Goal: Information Seeking & Learning: Learn about a topic

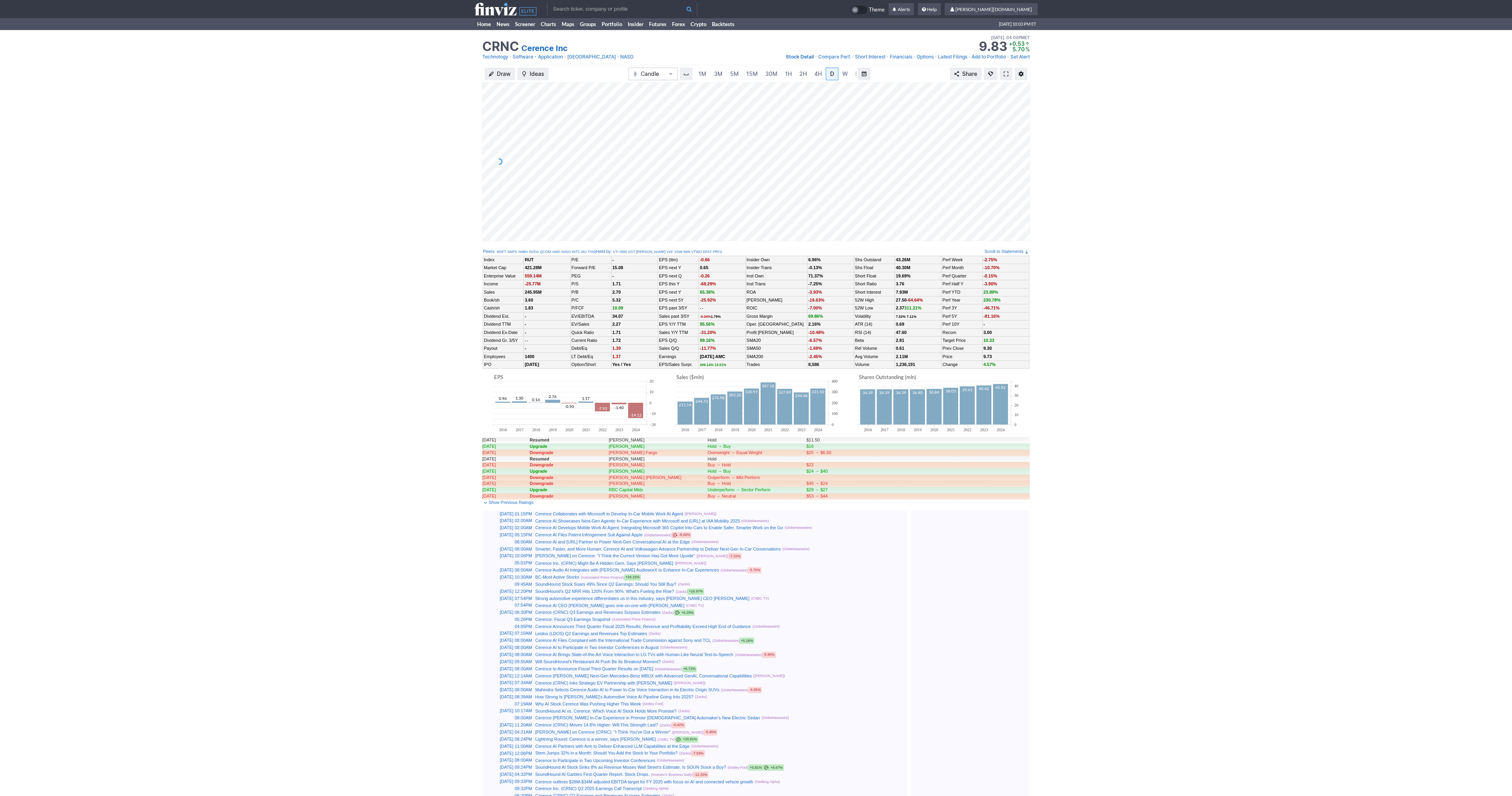
scroll to position [0, 8]
click at [1008, 75] on span at bounding box center [1006, 74] width 5 height 6
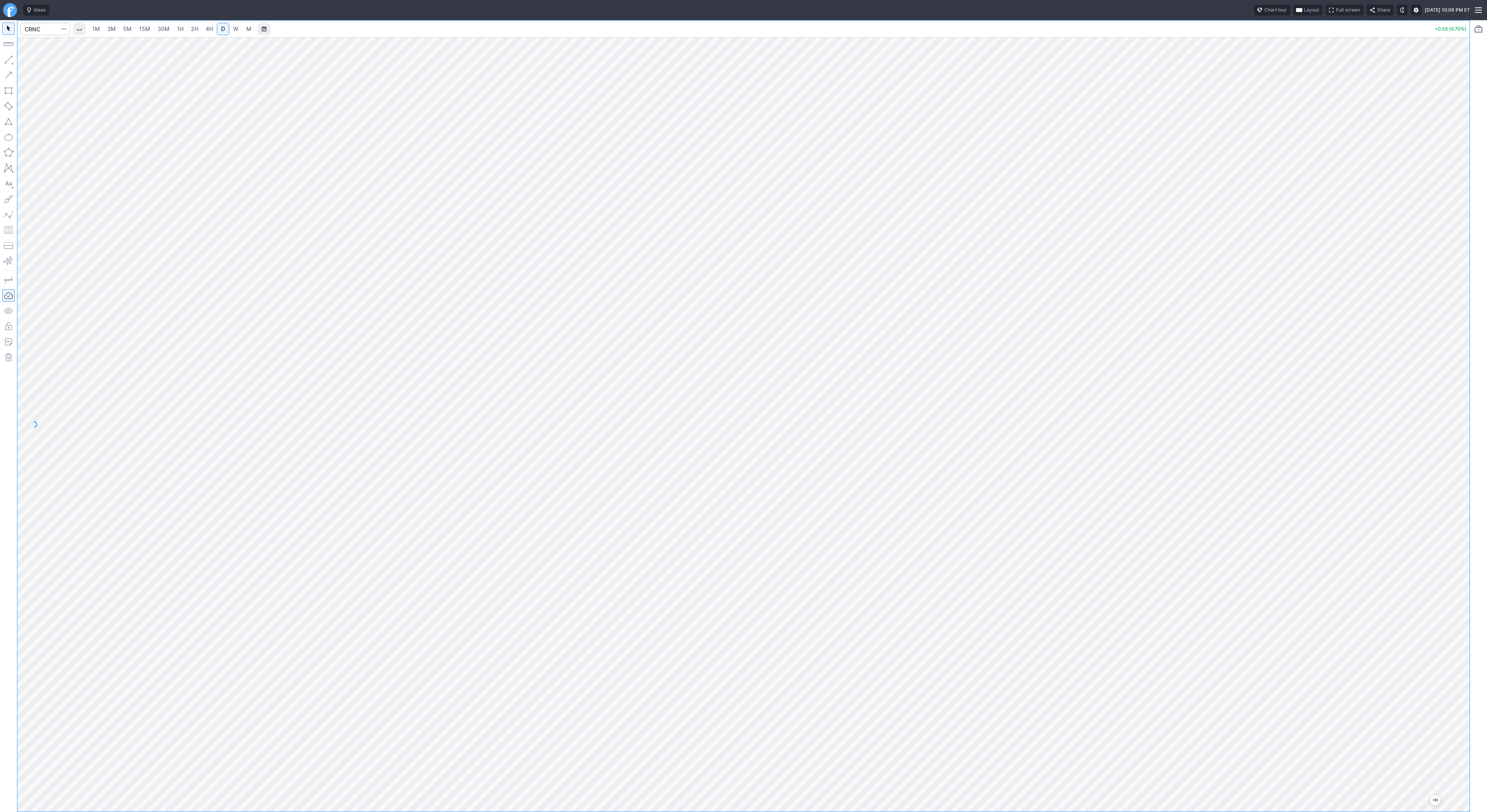
drag, startPoint x: 1461, startPoint y: 315, endPoint x: 1470, endPoint y: 458, distance: 143.3
click at [1470, 458] on div "1M 3M 5M 15M 30M 1H 2H 4H D W M +0.53 (5.70%)" at bounding box center [744, 416] width 1487 height 792
click at [1478, 25] on button "Portfolio watchlist" at bounding box center [1478, 29] width 12 height 12
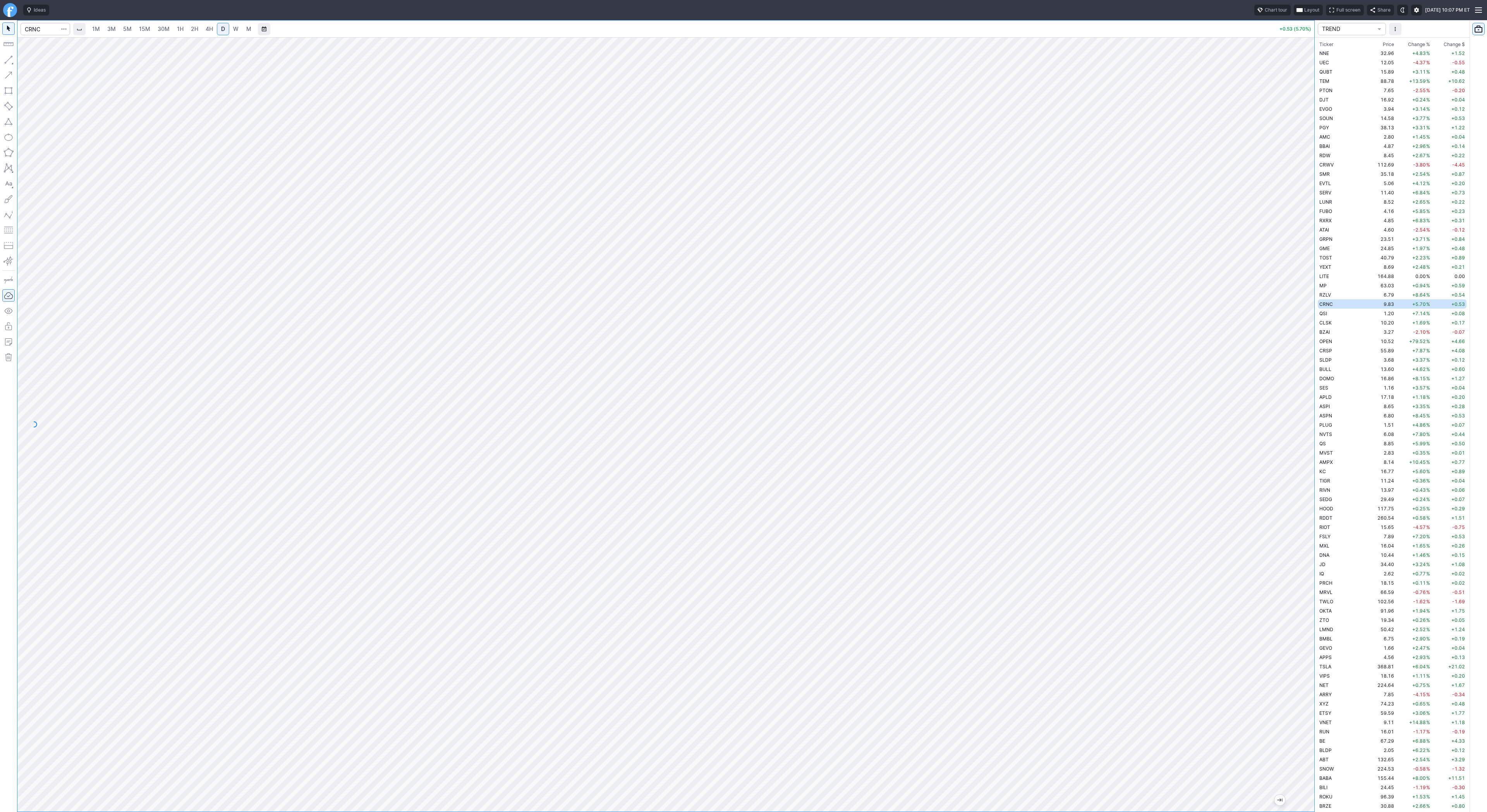
click at [1408, 44] on span "Change %" at bounding box center [1419, 44] width 22 height 8
click at [48, 30] on input "Search" at bounding box center [46, 29] width 50 height 12
type input "open"
click at [33, 63] on span "Line" at bounding box center [45, 61] width 31 height 8
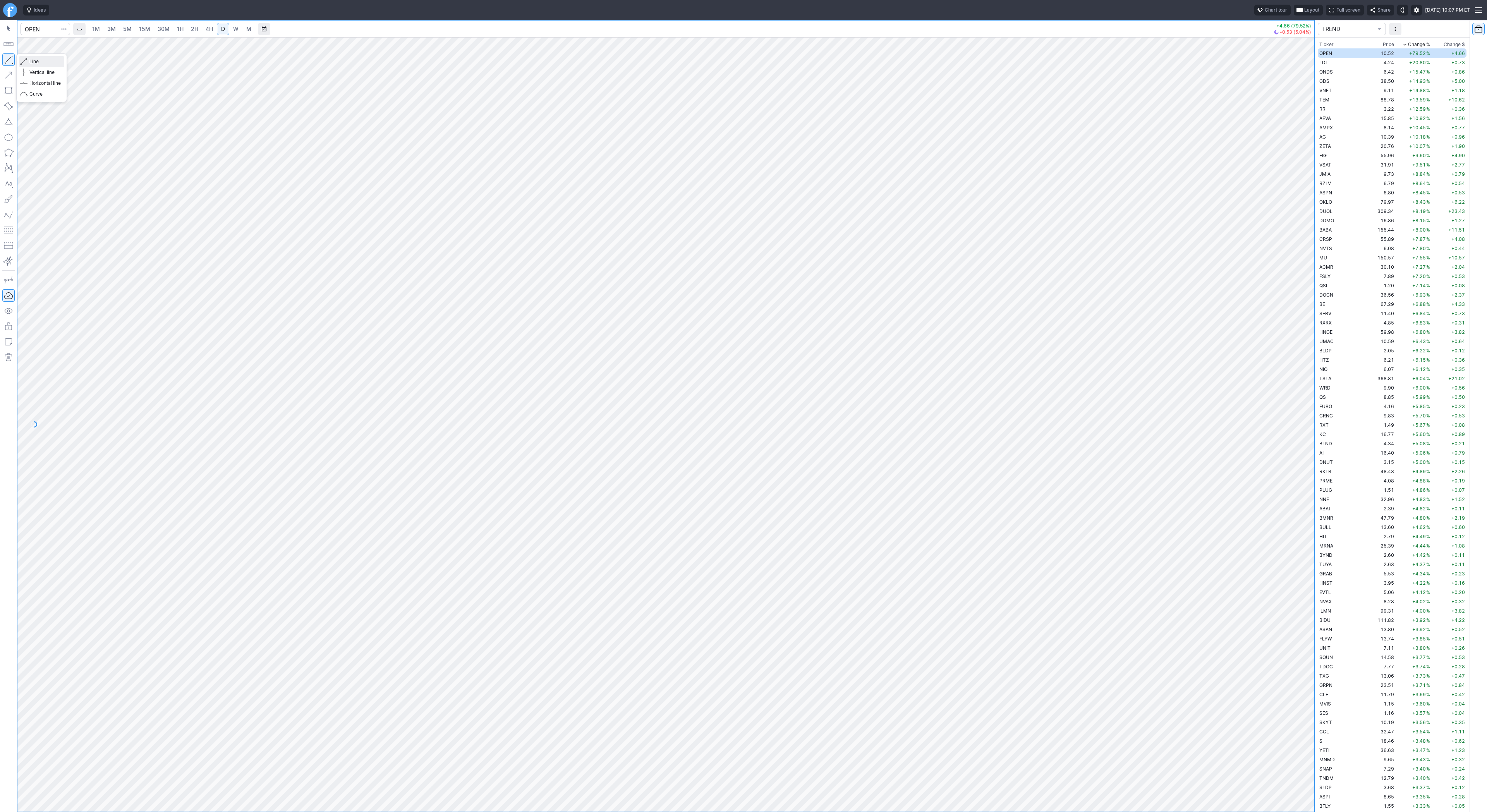
click at [27, 61] on span "button" at bounding box center [25, 61] width 5 height 11
click at [1320, 62] on span "LDI" at bounding box center [1323, 62] width 8 height 6
click at [1265, 481] on div at bounding box center [666, 424] width 1297 height 774
click at [29, 62] on span "Line" at bounding box center [45, 61] width 31 height 8
click at [42, 62] on span "Line" at bounding box center [45, 61] width 31 height 8
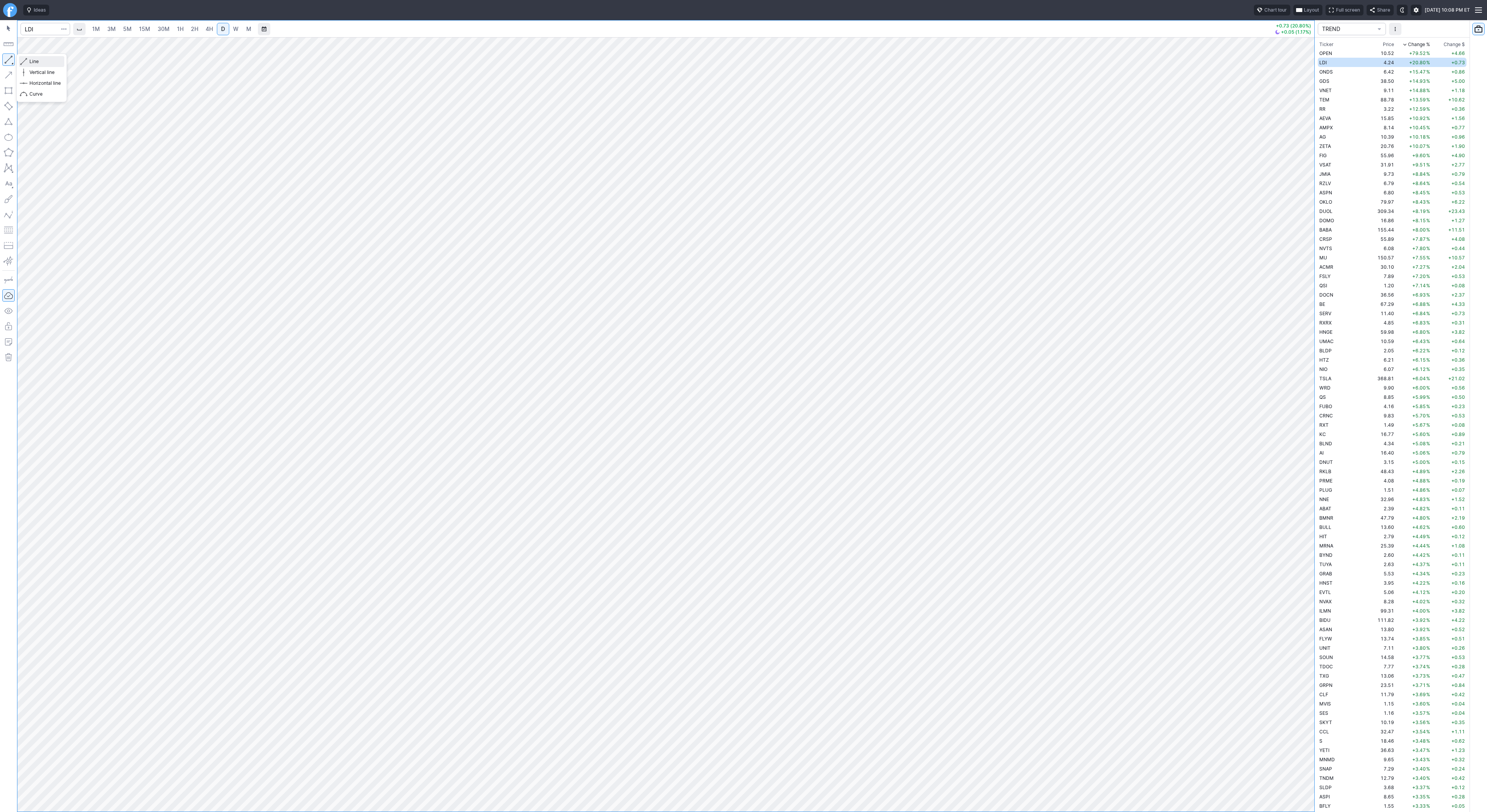
click at [31, 62] on span "Line" at bounding box center [45, 61] width 31 height 8
click at [9, 59] on button "button" at bounding box center [8, 59] width 12 height 12
click at [48, 64] on span "Line" at bounding box center [45, 61] width 31 height 8
click at [39, 62] on span "Line" at bounding box center [45, 61] width 31 height 8
click at [26, 60] on span "button" at bounding box center [25, 61] width 5 height 11
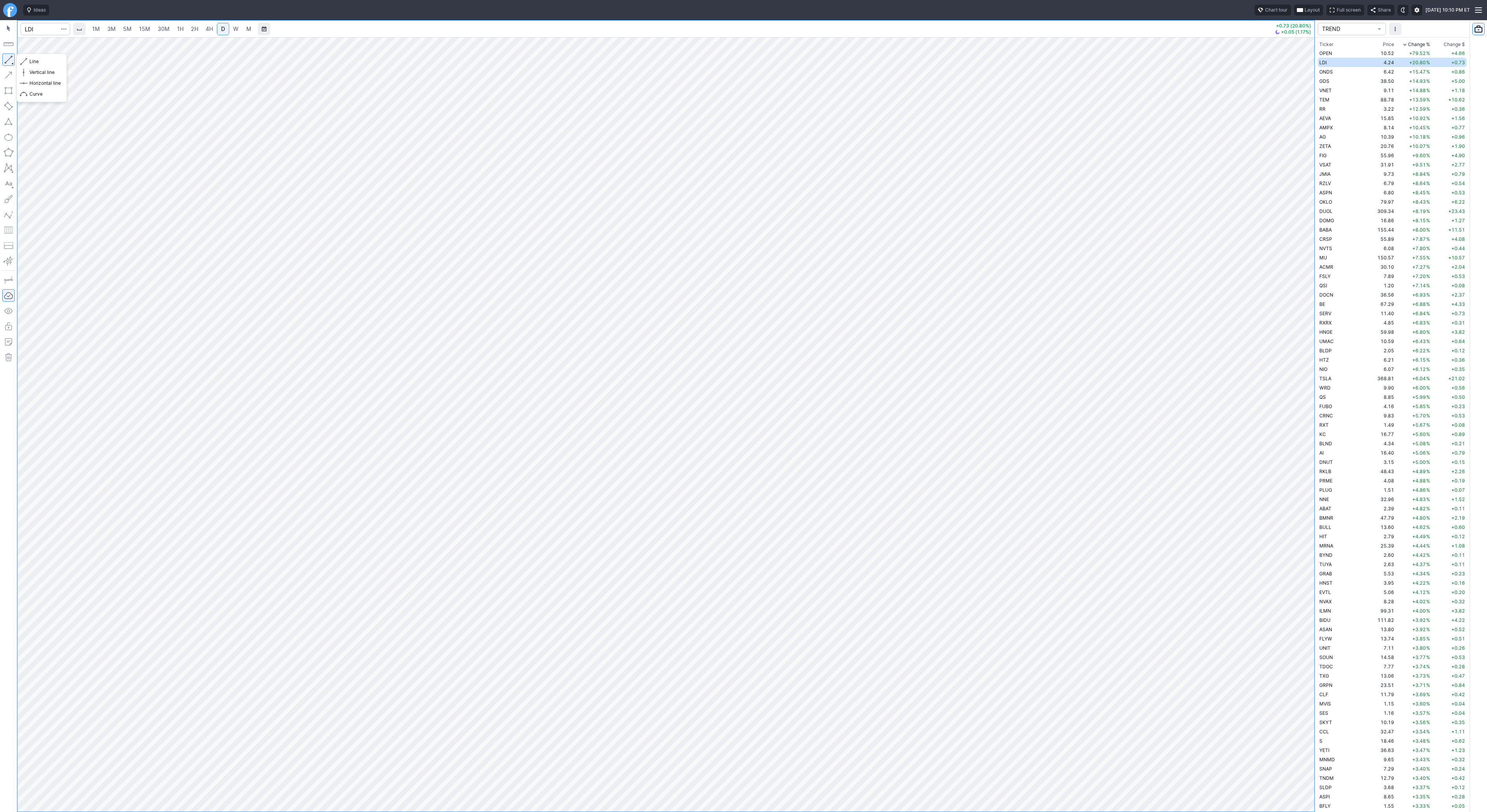
click at [12, 57] on button "button" at bounding box center [8, 59] width 12 height 12
click at [35, 60] on span "Line" at bounding box center [45, 61] width 31 height 8
click at [30, 63] on span "Line" at bounding box center [45, 61] width 31 height 8
click at [29, 63] on button "Line" at bounding box center [42, 61] width 45 height 11
click at [9, 58] on button "button" at bounding box center [8, 59] width 12 height 12
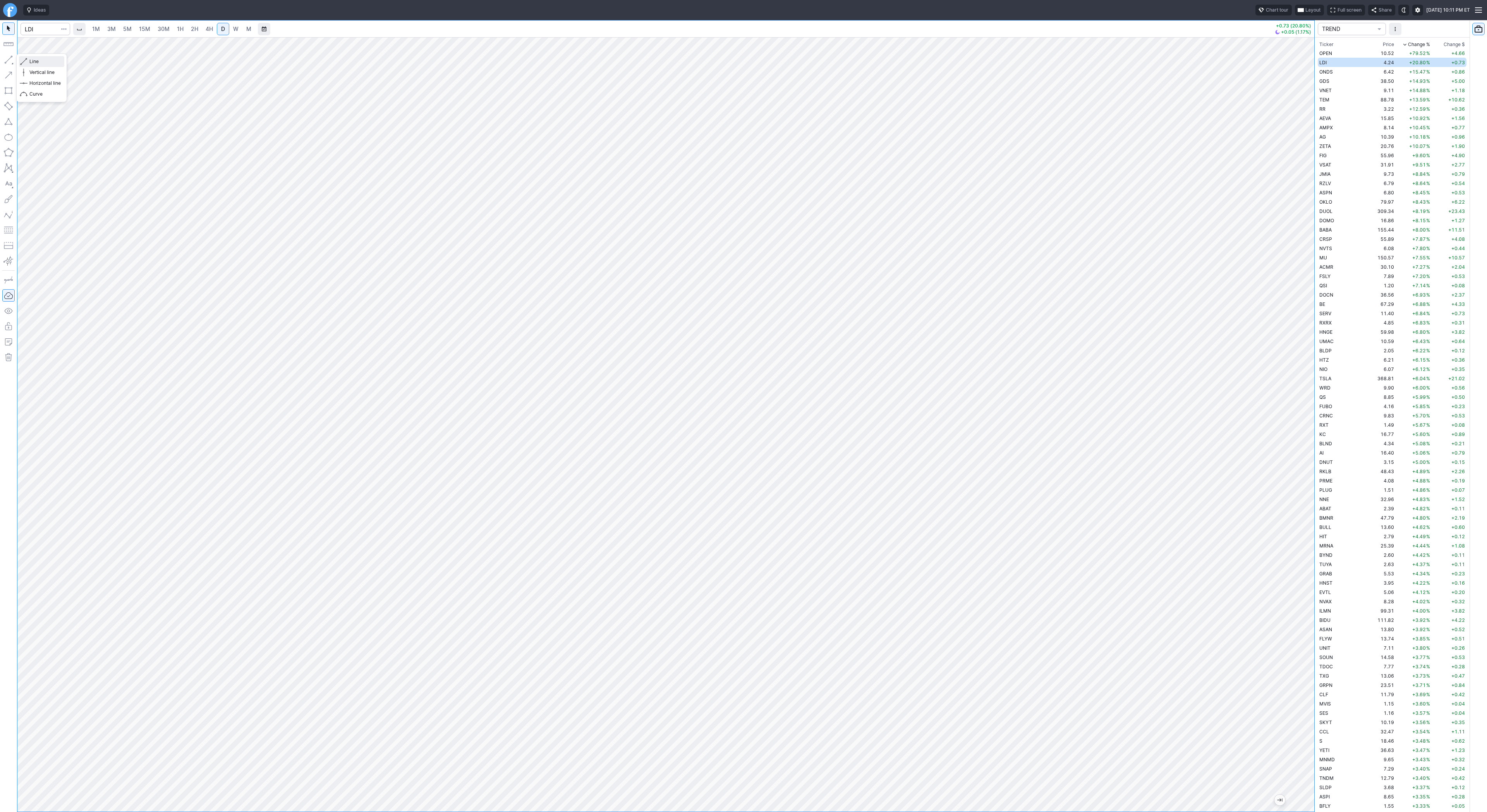
click at [33, 62] on span "Line" at bounding box center [45, 61] width 31 height 8
click at [34, 62] on span "Line" at bounding box center [45, 61] width 31 height 8
click at [8, 57] on button "button" at bounding box center [8, 59] width 12 height 12
click at [36, 60] on span "Line" at bounding box center [45, 61] width 31 height 8
click at [36, 63] on span "Line" at bounding box center [45, 61] width 31 height 8
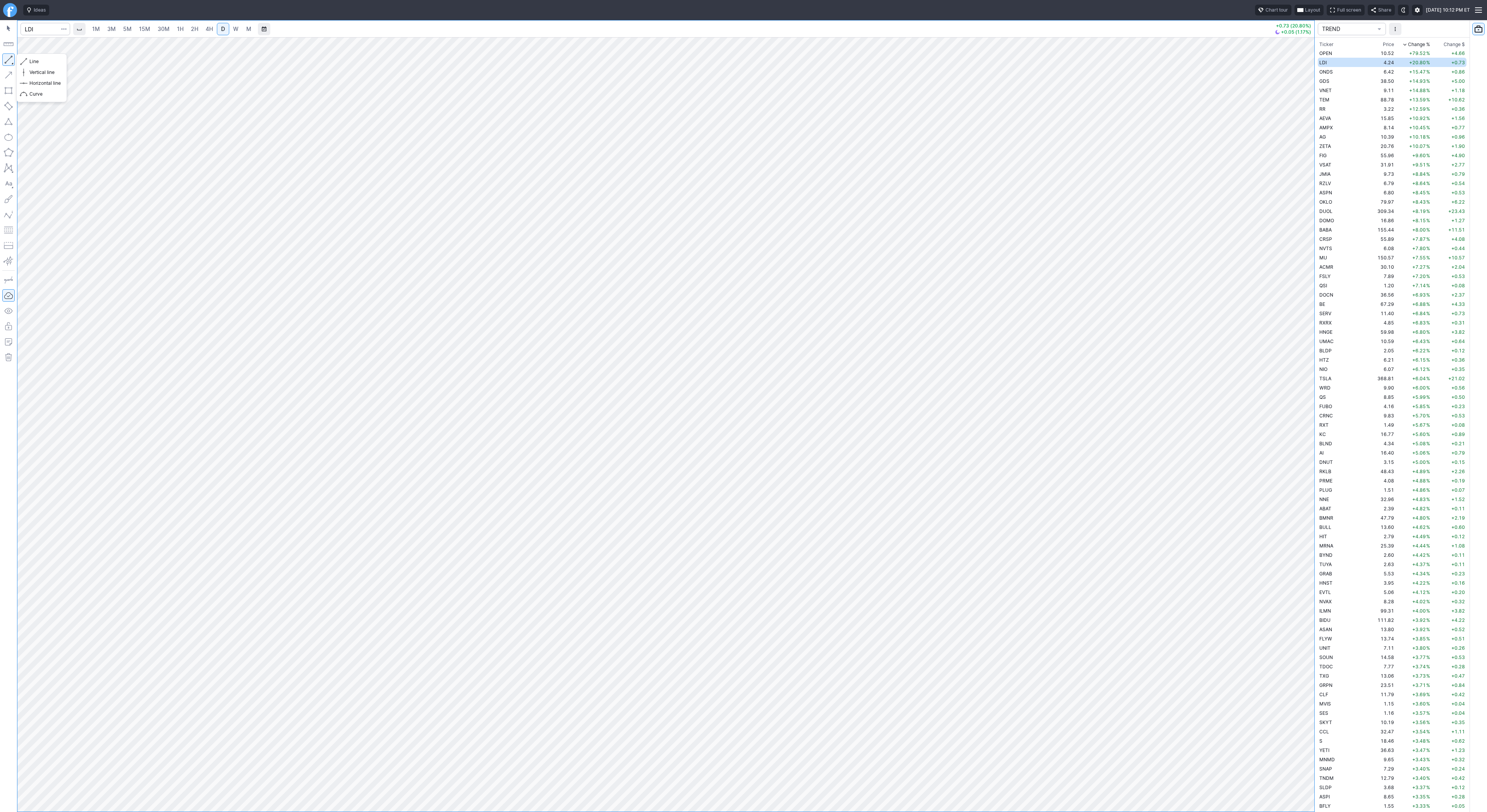
click at [6, 59] on button "button" at bounding box center [8, 59] width 12 height 12
click at [27, 61] on span "button" at bounding box center [25, 61] width 5 height 11
drag, startPoint x: 9, startPoint y: 59, endPoint x: 43, endPoint y: 60, distance: 34.0
click at [9, 59] on button "button" at bounding box center [8, 59] width 12 height 12
click at [43, 60] on span "Line" at bounding box center [45, 61] width 31 height 8
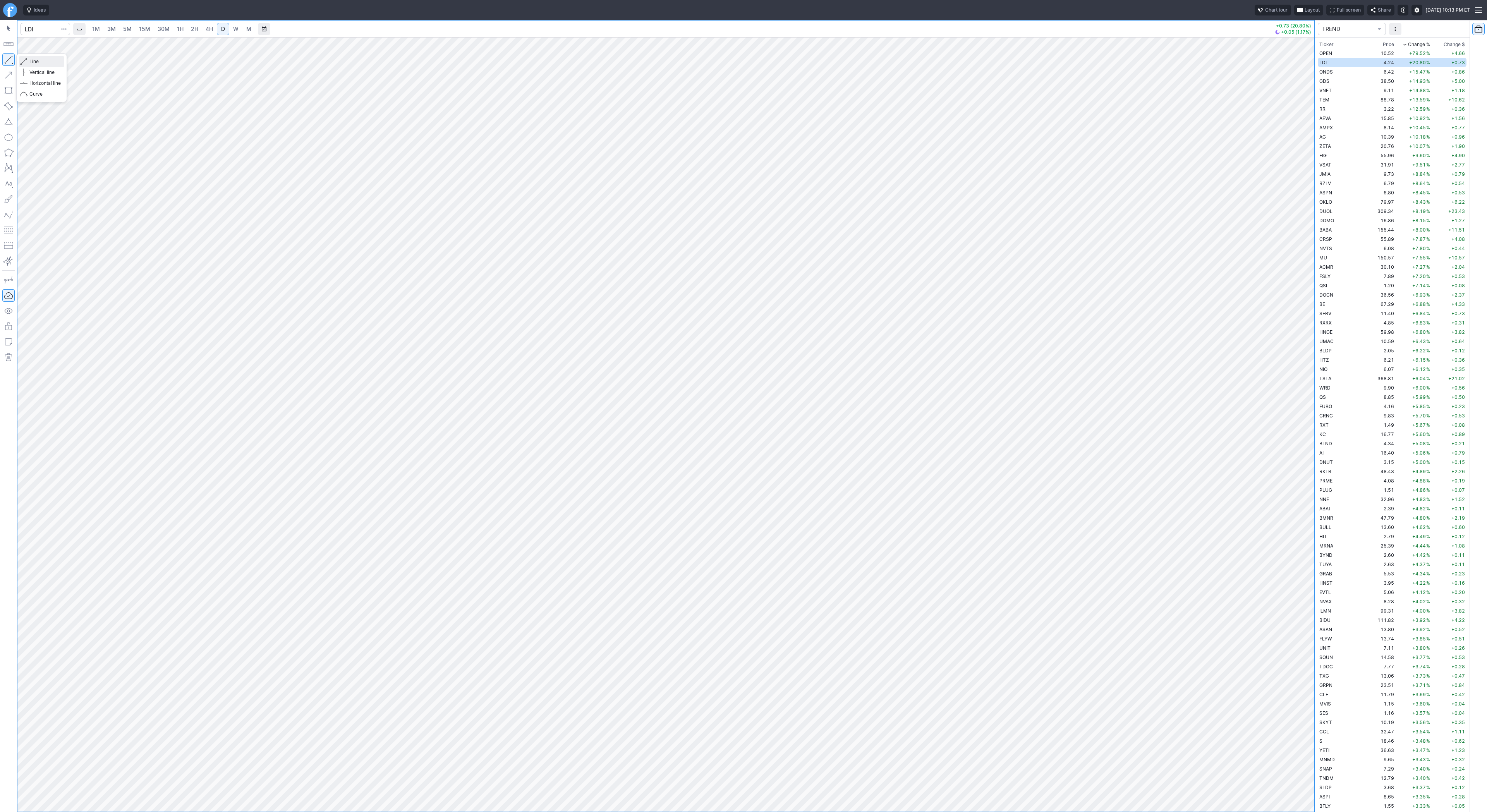
click at [35, 60] on span "Line" at bounding box center [45, 61] width 31 height 8
click at [36, 59] on span "Line" at bounding box center [45, 61] width 31 height 8
click at [1336, 70] on td "ONDS" at bounding box center [1342, 72] width 49 height 9
click at [1293, 537] on div at bounding box center [666, 424] width 1297 height 774
click at [32, 59] on span "Line" at bounding box center [45, 61] width 31 height 8
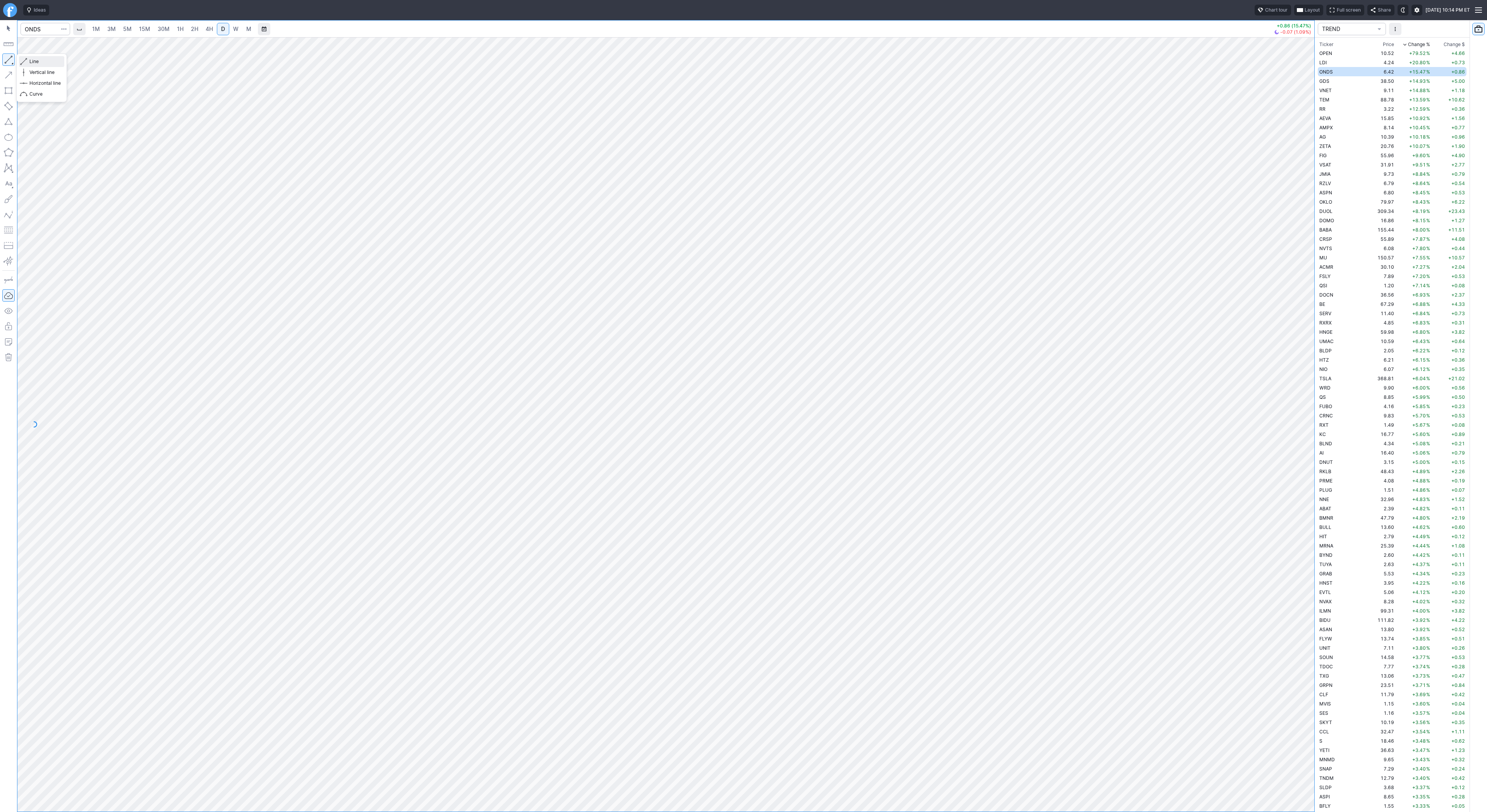
click at [29, 61] on span "Line" at bounding box center [45, 61] width 31 height 8
click at [6, 57] on button "button" at bounding box center [8, 59] width 12 height 12
click at [1295, 502] on div at bounding box center [666, 424] width 1297 height 774
click at [44, 66] on button "Line" at bounding box center [42, 61] width 45 height 11
click at [9, 59] on button "button" at bounding box center [8, 59] width 12 height 12
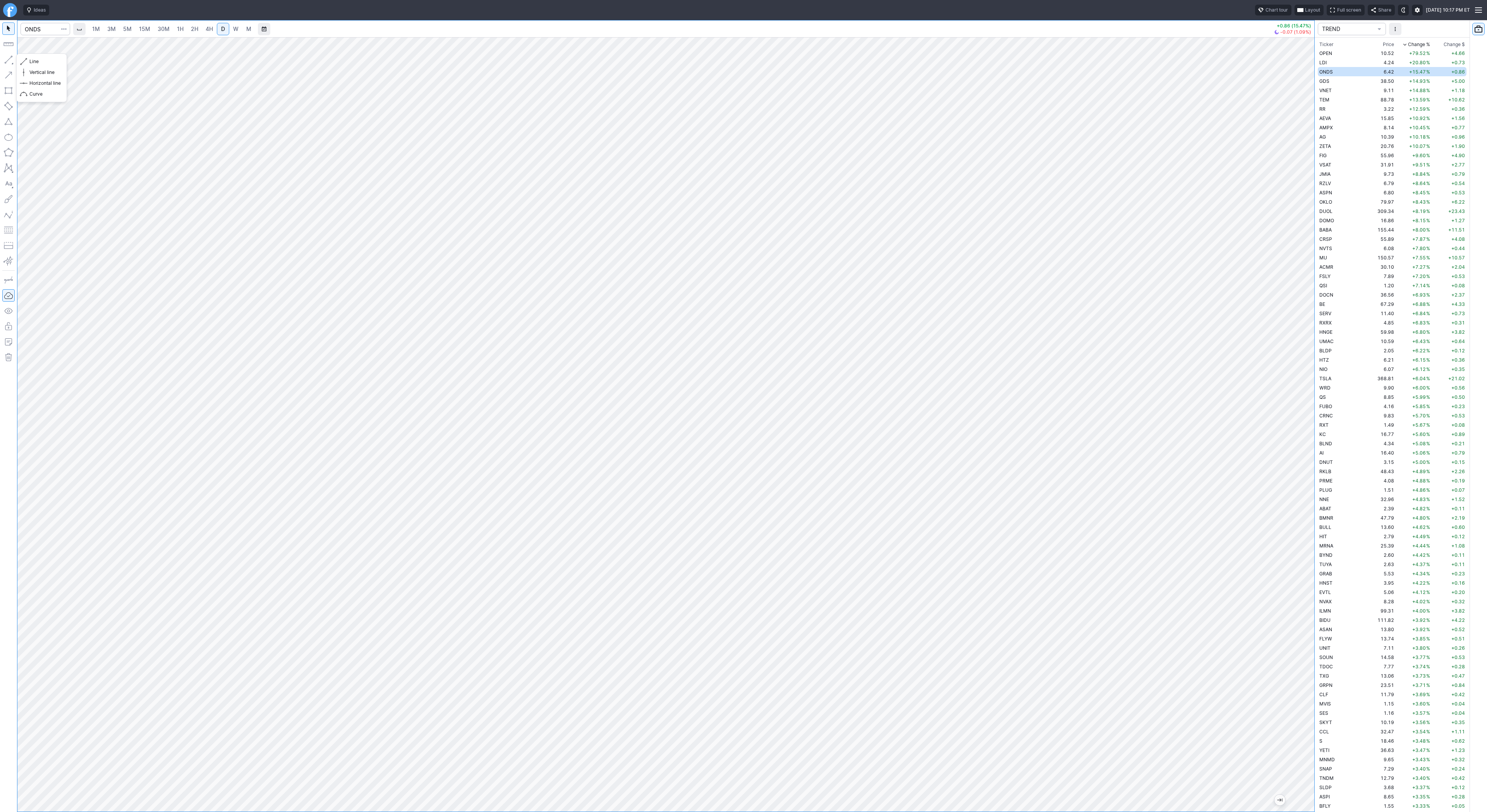
click at [8, 61] on button "button" at bounding box center [8, 59] width 12 height 12
click at [9, 59] on button "button" at bounding box center [8, 59] width 12 height 12
click at [44, 62] on span "Line" at bounding box center [45, 61] width 31 height 8
drag, startPoint x: 12, startPoint y: 61, endPoint x: 23, endPoint y: 78, distance: 20.2
click at [12, 61] on button "button" at bounding box center [8, 59] width 12 height 12
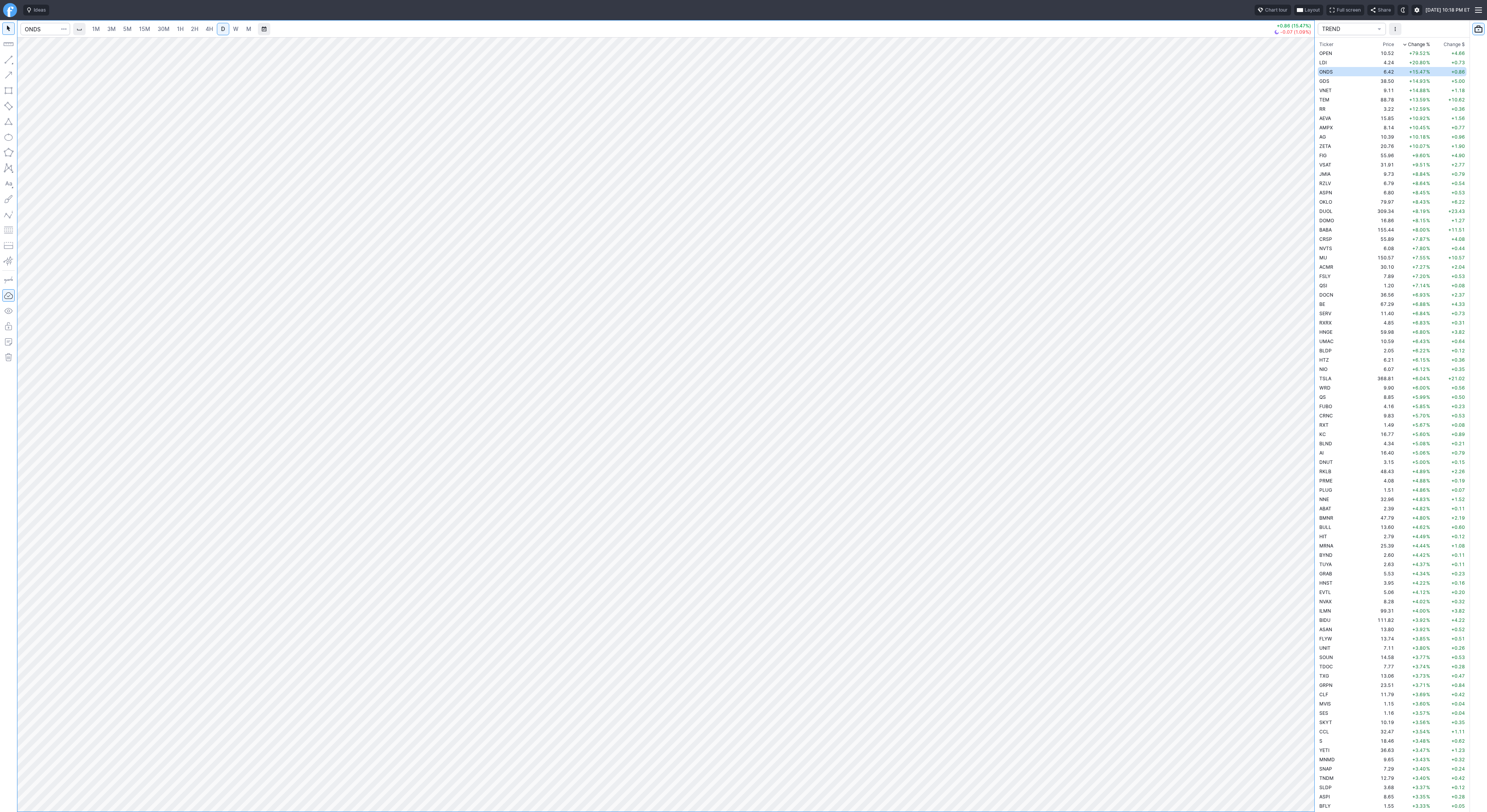
click at [4, 59] on button "button" at bounding box center [8, 59] width 12 height 12
click at [53, 58] on span "Line" at bounding box center [45, 61] width 31 height 8
click at [1278, 315] on div at bounding box center [666, 424] width 1297 height 774
click at [32, 61] on span "Line" at bounding box center [45, 61] width 31 height 8
click at [13, 61] on button "button" at bounding box center [8, 59] width 12 height 12
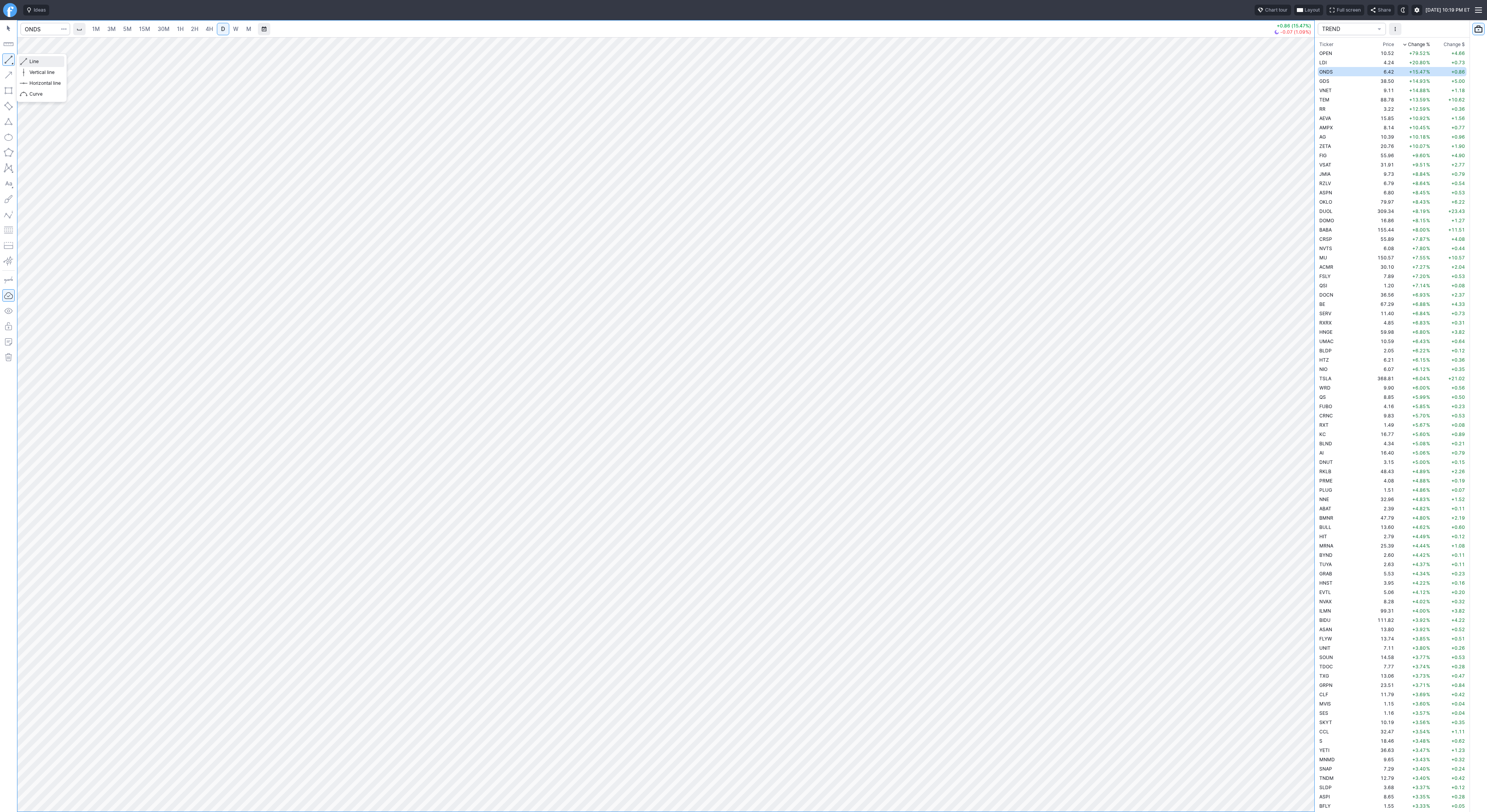
click at [35, 62] on span "Line" at bounding box center [45, 61] width 31 height 8
click at [9, 59] on button "button" at bounding box center [8, 59] width 12 height 12
click at [1327, 82] on span "GDS" at bounding box center [1324, 81] width 10 height 6
click at [46, 64] on span "Line" at bounding box center [45, 61] width 31 height 8
click at [12, 61] on button "button" at bounding box center [8, 59] width 12 height 12
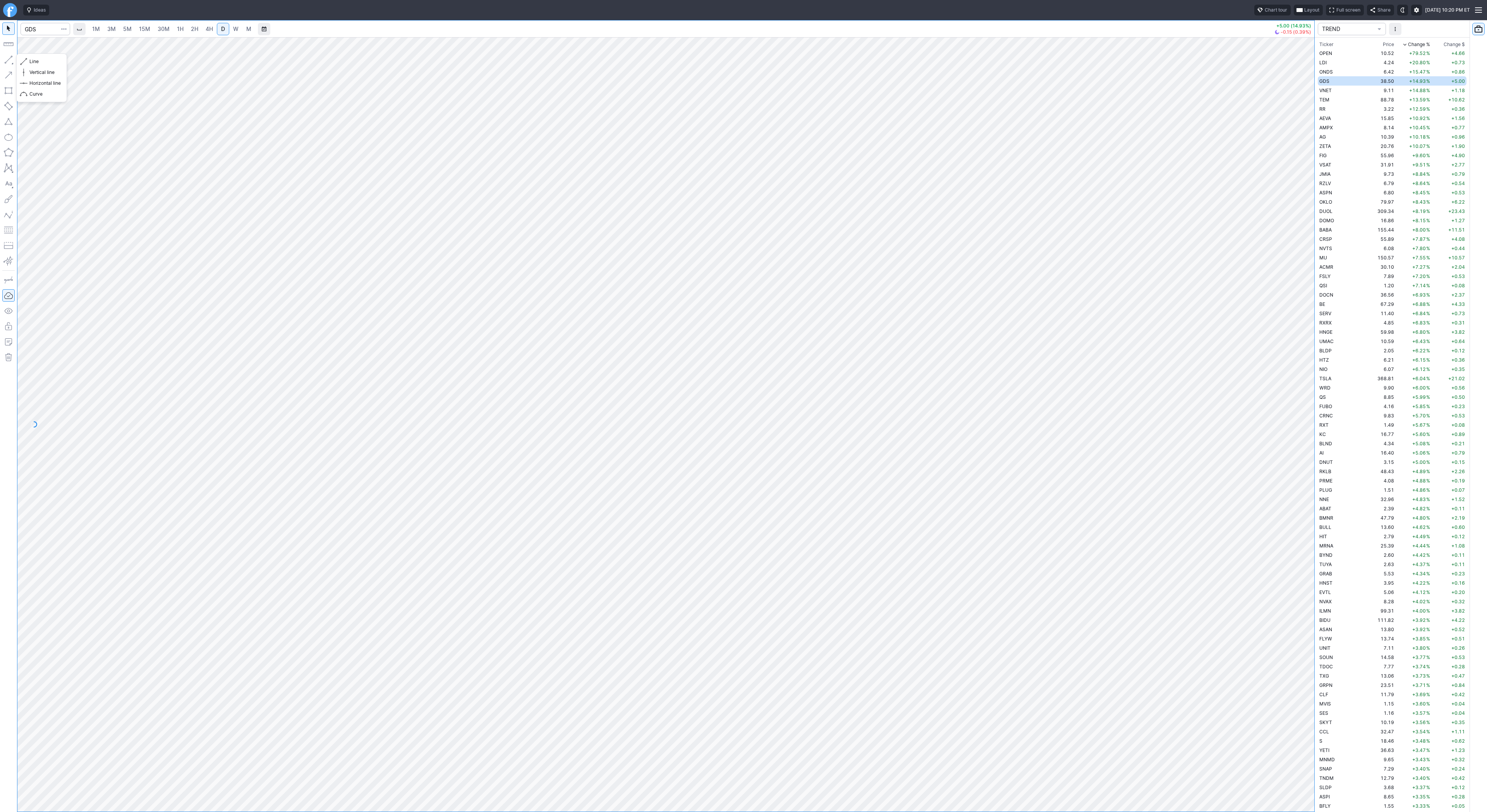
click at [9, 58] on button "button" at bounding box center [8, 59] width 12 height 12
click at [33, 61] on span "Line" at bounding box center [45, 61] width 31 height 8
click at [9, 58] on button "button" at bounding box center [8, 59] width 12 height 12
click at [5, 58] on button "button" at bounding box center [8, 59] width 12 height 12
click at [8, 57] on button "button" at bounding box center [8, 59] width 12 height 12
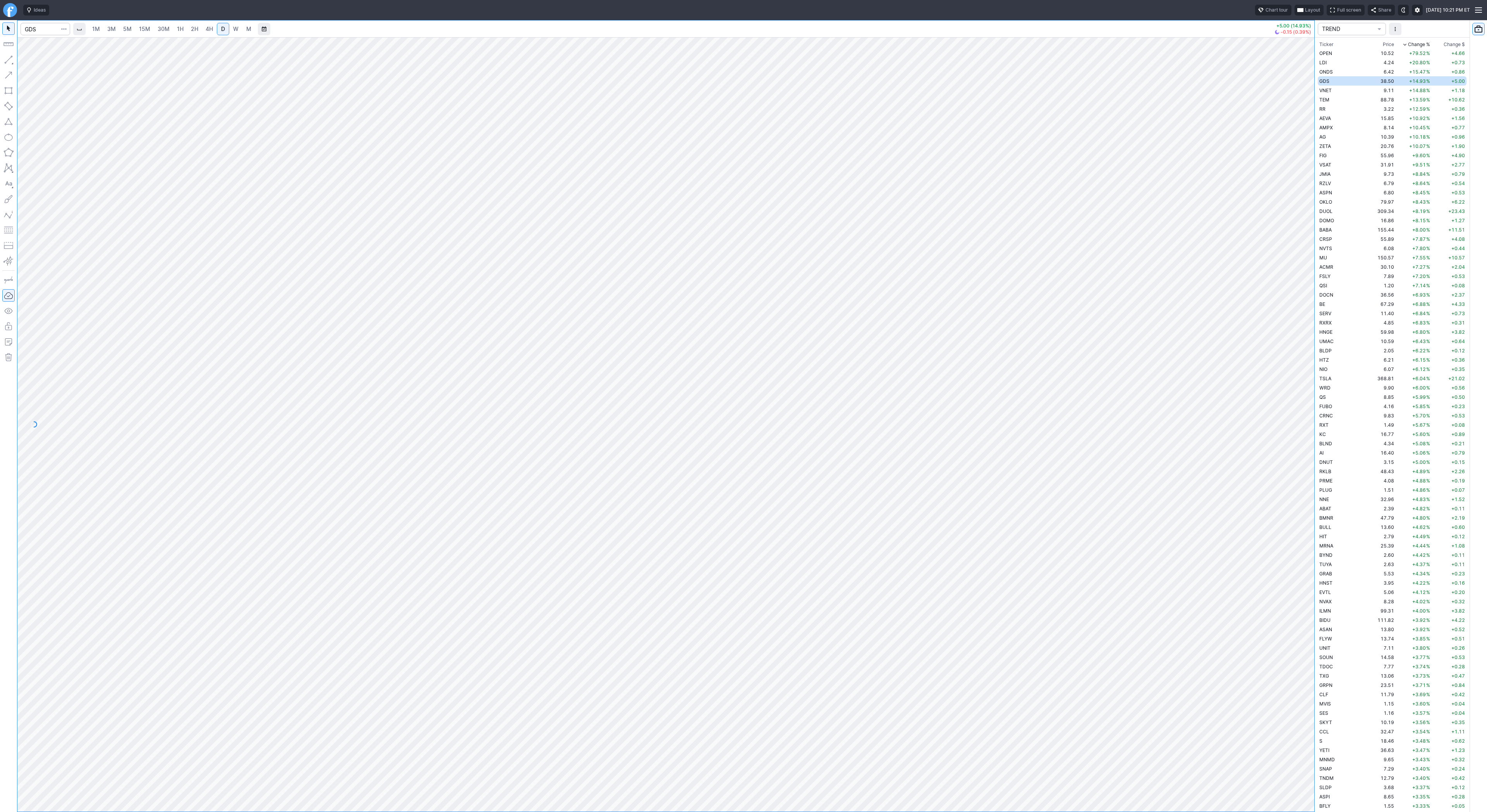
click at [9, 58] on button "button" at bounding box center [8, 59] width 12 height 12
click at [8, 62] on button "button" at bounding box center [8, 59] width 12 height 12
click at [6, 61] on button "button" at bounding box center [8, 59] width 12 height 12
click at [5, 57] on button "button" at bounding box center [8, 59] width 12 height 12
click at [38, 62] on span "Line" at bounding box center [45, 61] width 31 height 8
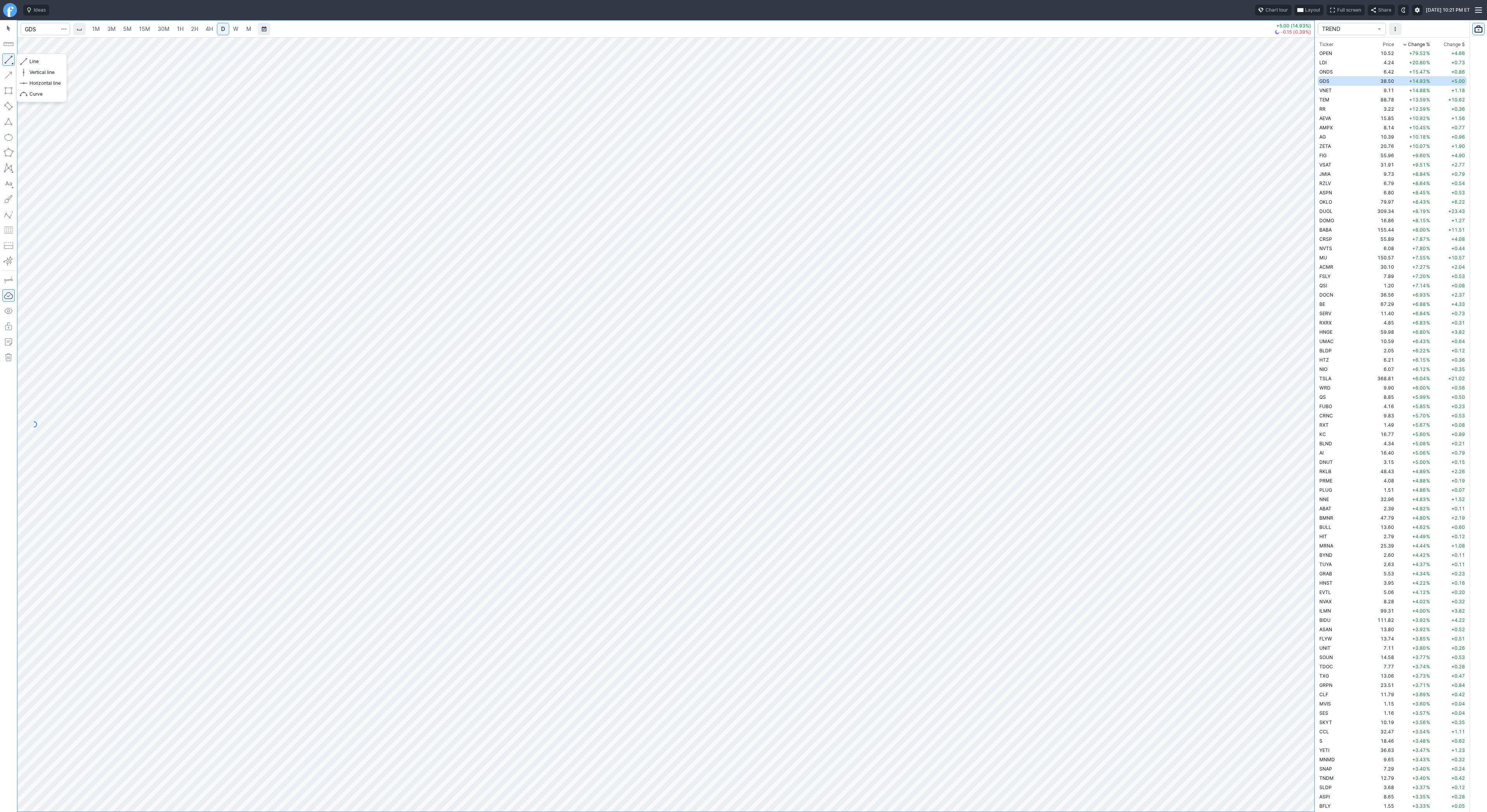
click at [12, 58] on button "button" at bounding box center [8, 59] width 12 height 12
drag, startPoint x: 4, startPoint y: 59, endPoint x: 44, endPoint y: 89, distance: 50.0
click at [5, 59] on button "button" at bounding box center [8, 59] width 12 height 12
click at [28, 57] on button "Line" at bounding box center [42, 61] width 45 height 11
click at [43, 62] on span "Line" at bounding box center [45, 61] width 31 height 8
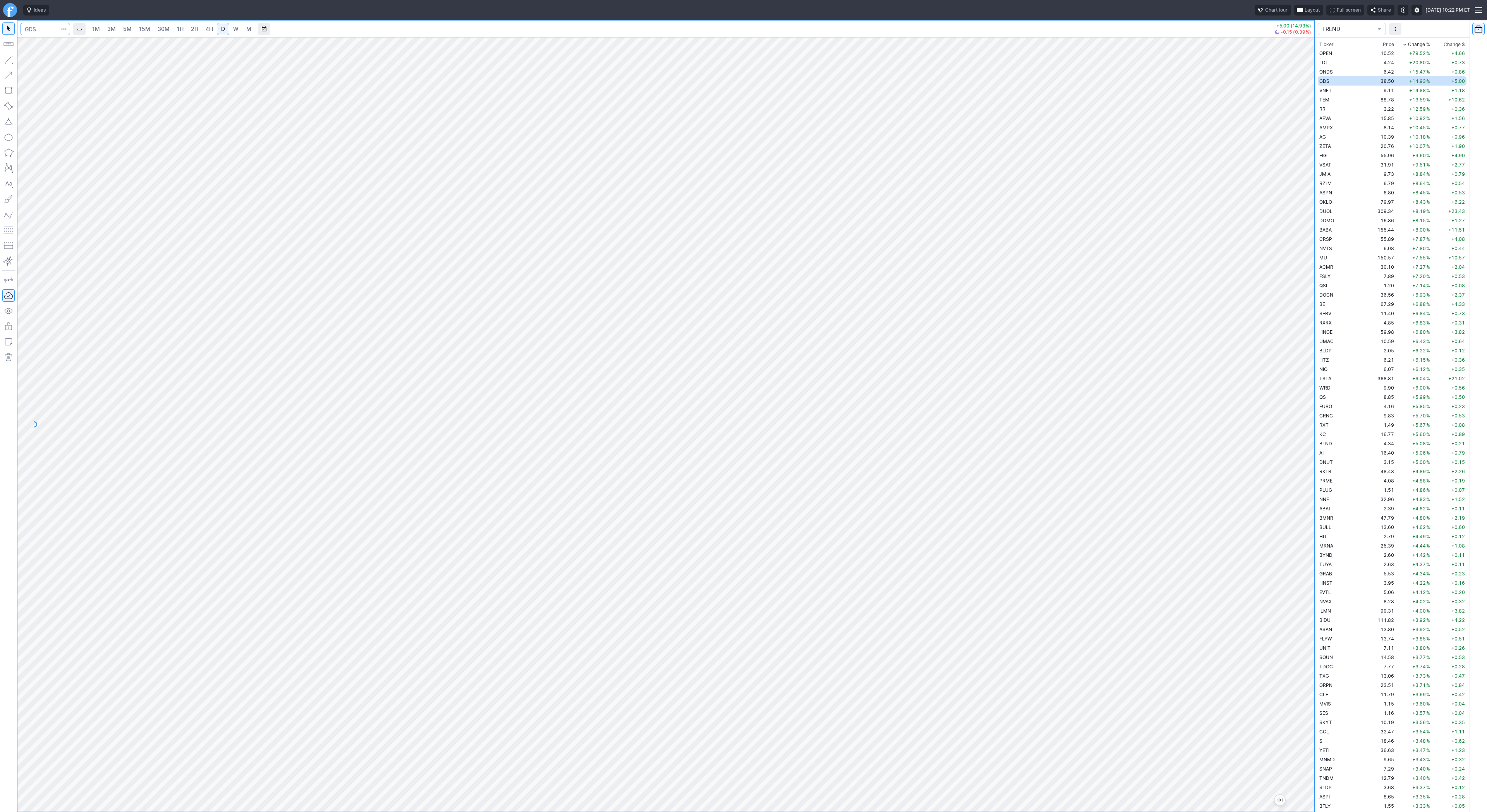
click at [46, 25] on input "Search" at bounding box center [46, 29] width 50 height 12
type input "crnc"
click at [1297, 548] on div at bounding box center [666, 424] width 1297 height 774
click at [31, 59] on span "Line" at bounding box center [45, 61] width 31 height 8
click at [12, 62] on button "button" at bounding box center [8, 59] width 12 height 12
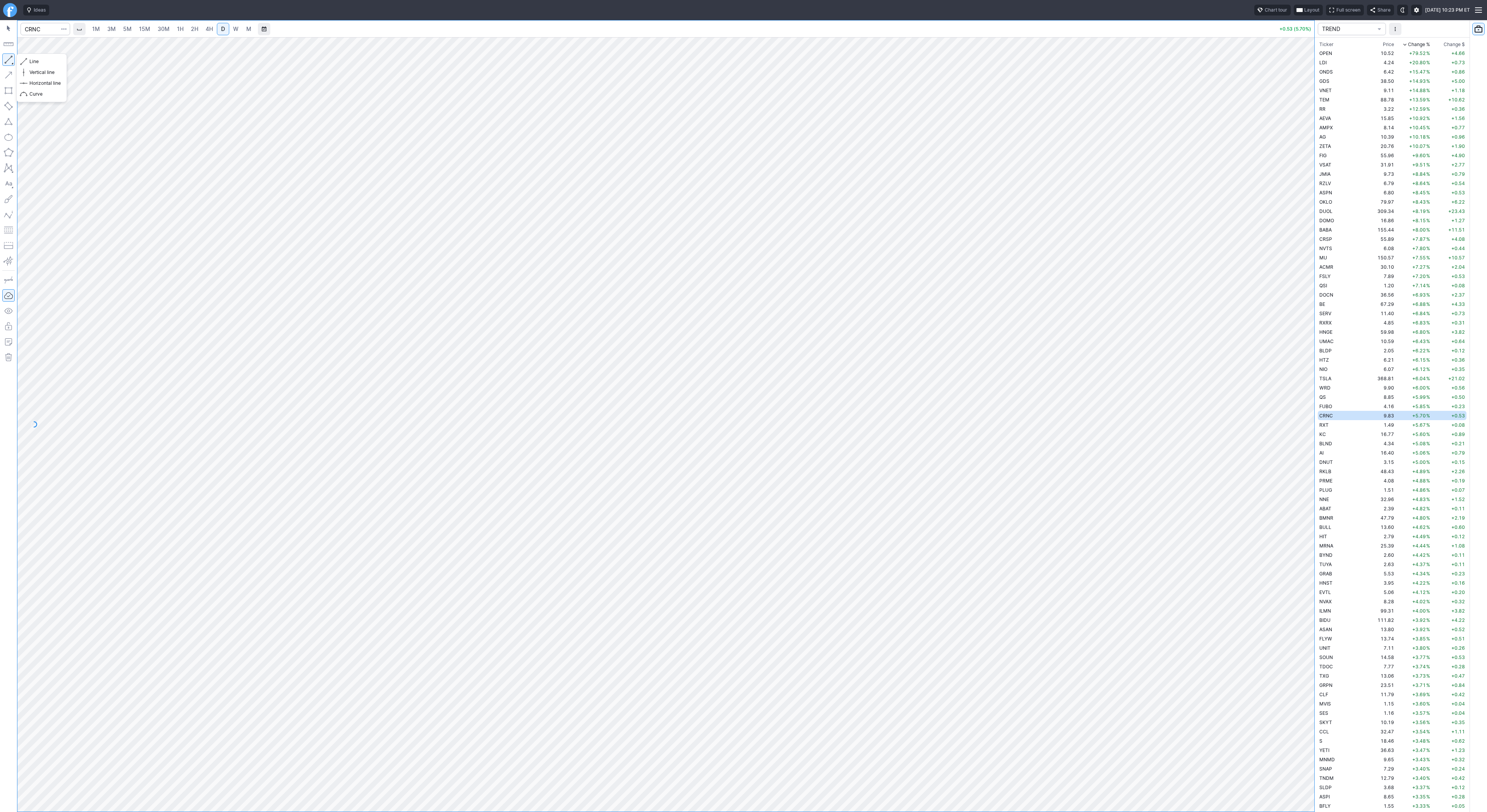
click at [11, 58] on button "button" at bounding box center [8, 59] width 12 height 12
drag, startPoint x: 1305, startPoint y: 365, endPoint x: 1309, endPoint y: 494, distance: 129.1
click at [1310, 495] on div at bounding box center [1306, 422] width 16 height 755
click at [8, 59] on button "button" at bounding box center [8, 59] width 12 height 12
click at [3, 57] on button "button" at bounding box center [8, 59] width 12 height 12
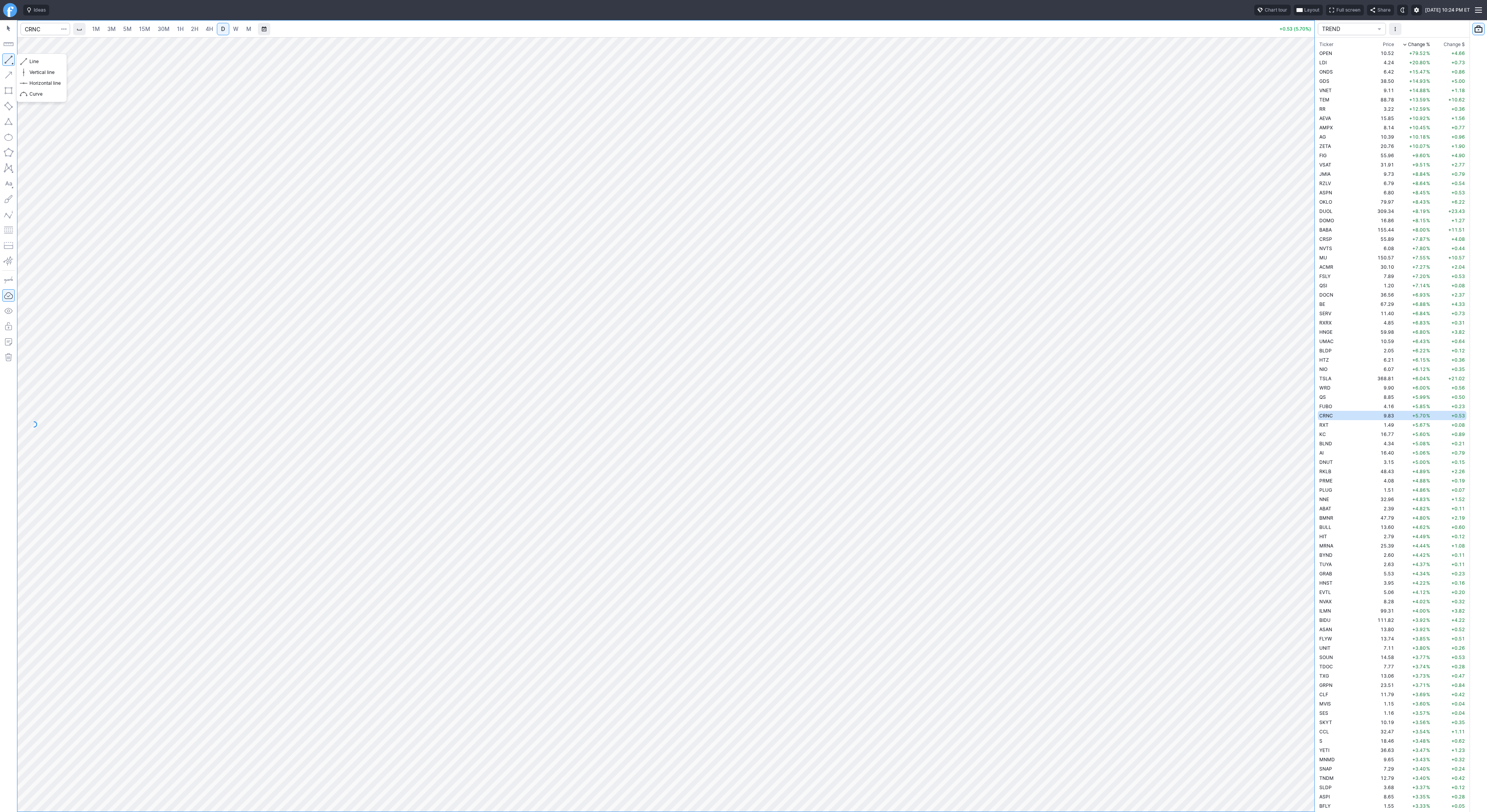
click at [12, 60] on button "button" at bounding box center [8, 59] width 12 height 12
click at [1337, 426] on td "RXT" at bounding box center [1342, 425] width 49 height 9
click at [32, 60] on span "Line" at bounding box center [45, 61] width 31 height 8
click at [27, 63] on button "Line" at bounding box center [42, 61] width 45 height 11
click at [39, 62] on span "Line" at bounding box center [45, 61] width 31 height 8
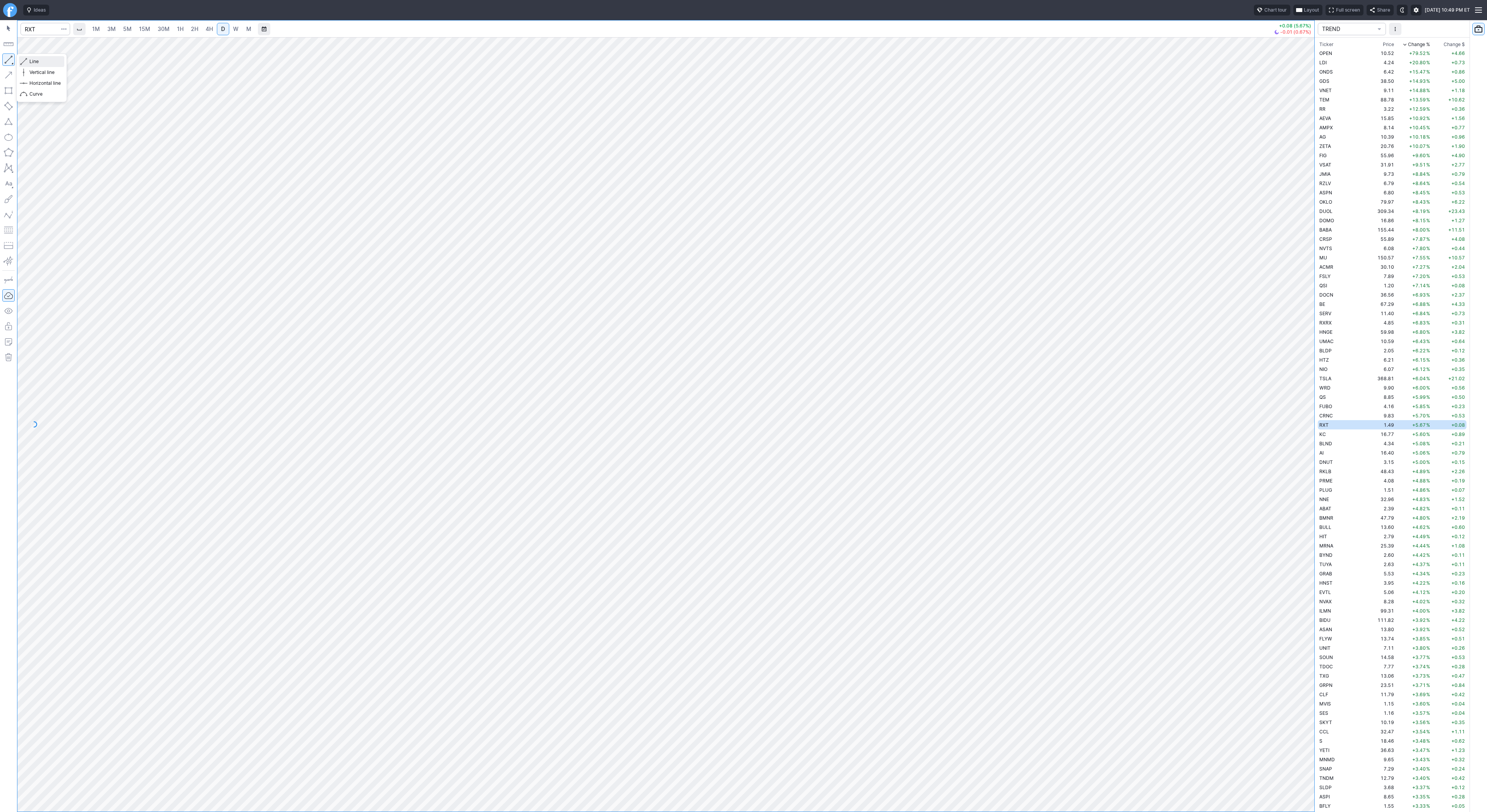
click at [28, 61] on button "Line" at bounding box center [42, 61] width 45 height 11
click at [49, 65] on span "Line" at bounding box center [45, 61] width 31 height 8
click at [35, 59] on span "Line" at bounding box center [45, 61] width 31 height 8
click at [1366, 452] on td "16.40" at bounding box center [1381, 452] width 29 height 9
drag, startPoint x: 1307, startPoint y: 600, endPoint x: 1301, endPoint y: 741, distance: 141.1
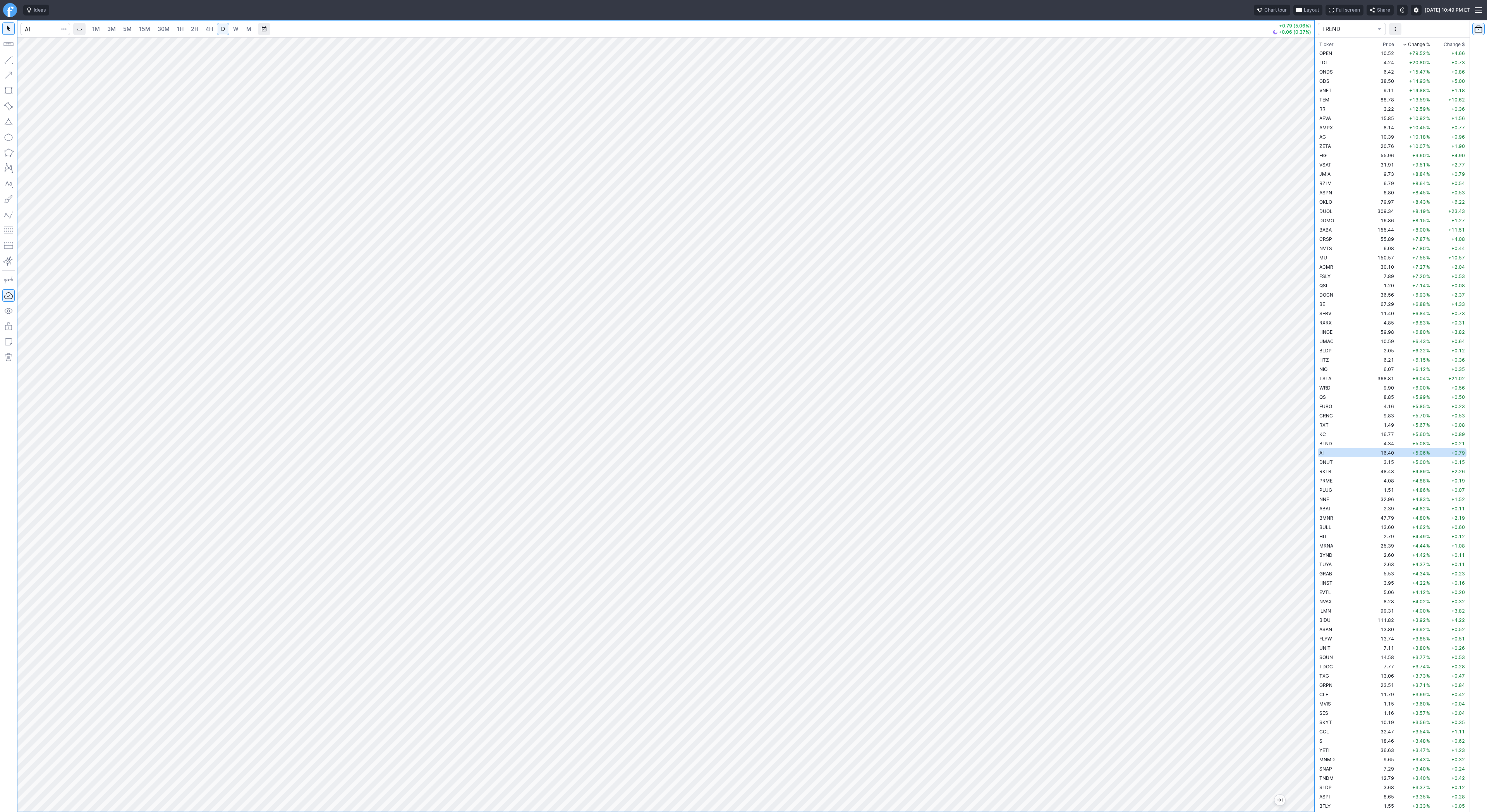
click at [1302, 743] on div at bounding box center [1306, 422] width 16 height 755
click at [6, 60] on button "button" at bounding box center [8, 59] width 12 height 12
click at [39, 61] on span "Line" at bounding box center [45, 61] width 31 height 8
drag, startPoint x: 1306, startPoint y: 505, endPoint x: 1302, endPoint y: 554, distance: 49.2
click at [1304, 555] on div at bounding box center [1306, 422] width 16 height 755
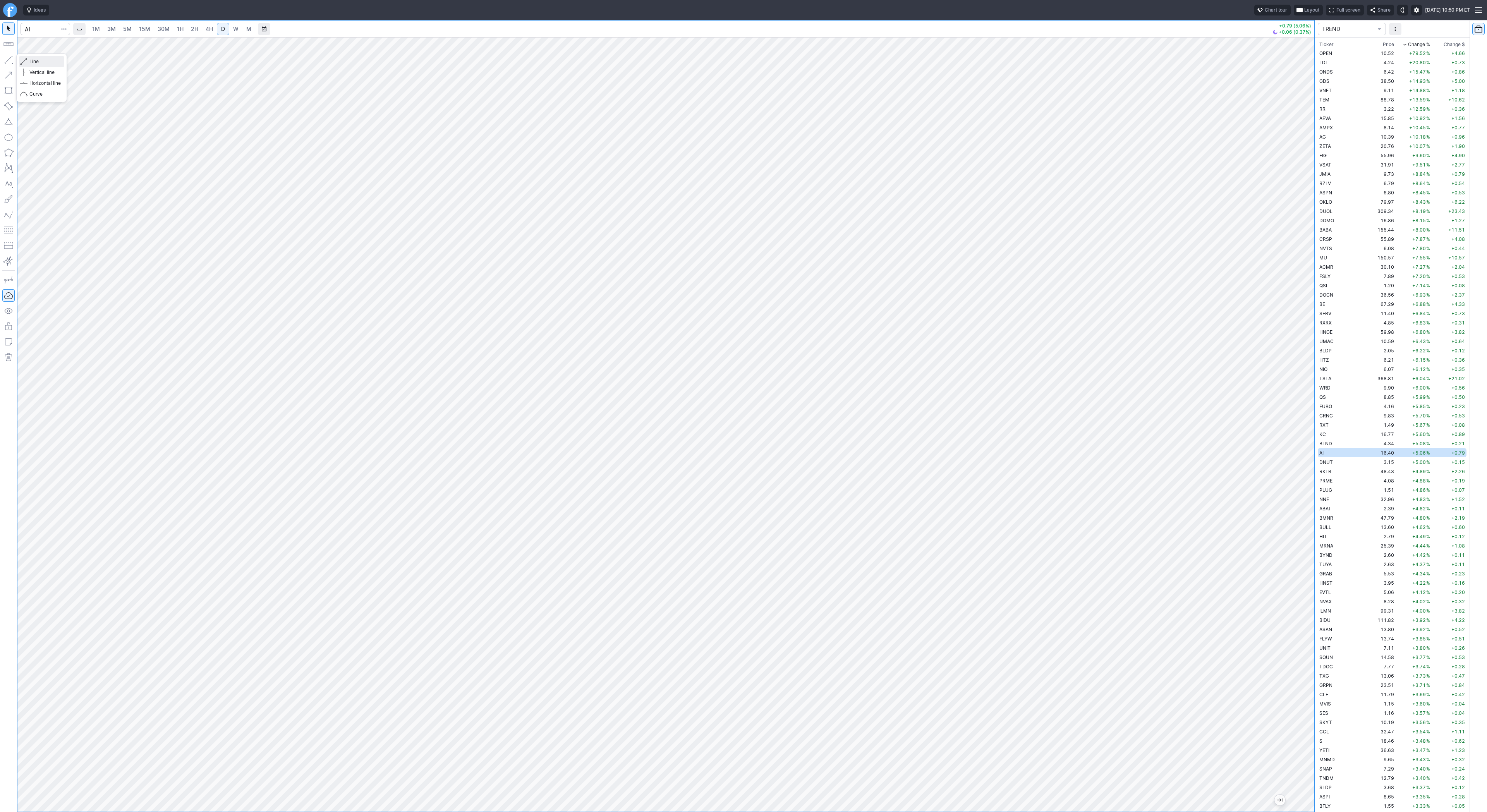
drag, startPoint x: 30, startPoint y: 62, endPoint x: 45, endPoint y: 76, distance: 20.5
click at [30, 62] on span "Line" at bounding box center [45, 61] width 31 height 8
click at [33, 61] on span "Line" at bounding box center [45, 61] width 31 height 8
click at [8, 57] on button "button" at bounding box center [8, 59] width 12 height 12
click at [25, 59] on span "button" at bounding box center [25, 61] width 5 height 11
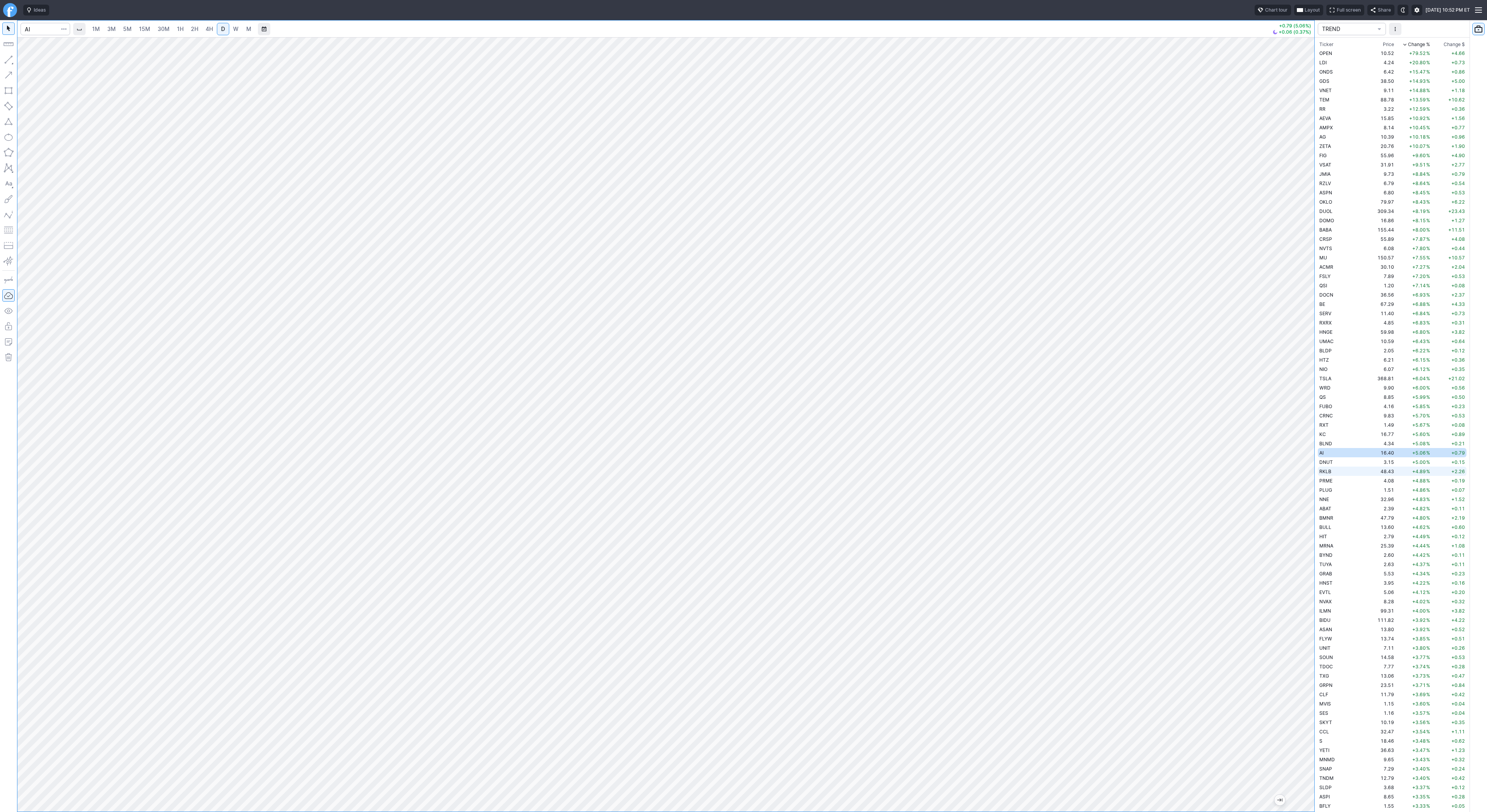
click at [1325, 472] on span "RKLB" at bounding box center [1325, 472] width 12 height 6
click at [1310, 799] on div at bounding box center [666, 424] width 1297 height 774
click at [1305, 797] on div at bounding box center [666, 424] width 1297 height 774
click at [1316, 809] on div "1M 3M 5M 15M 30M 1H 2H 4H D W M +2.26 (4.89%) +0.03 (0.07%) TREND Ticker Price …" at bounding box center [744, 416] width 1487 height 792
click at [1277, 807] on div at bounding box center [666, 424] width 1297 height 774
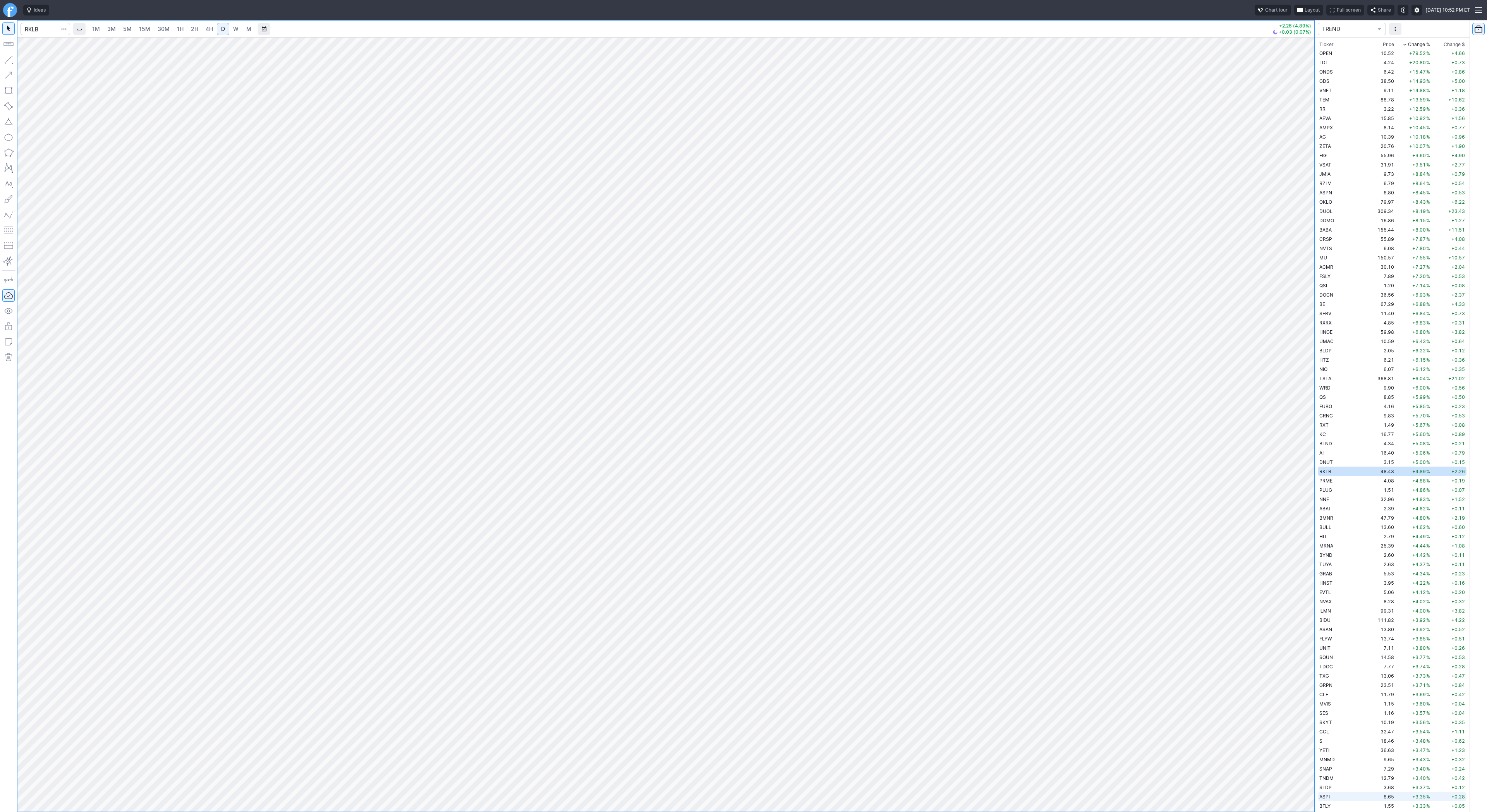
click at [1366, 810] on div "1M 3M 5M 15M 30M 1H 2H 4H D W M +2.26 (4.89%) +0.03 (0.07%) TREND Ticker Price …" at bounding box center [744, 416] width 1487 height 792
click at [974, 808] on div at bounding box center [666, 424] width 1297 height 774
click at [981, 807] on div at bounding box center [666, 424] width 1297 height 774
click at [857, 804] on div at bounding box center [666, 424] width 1297 height 774
click at [652, 807] on div at bounding box center [666, 424] width 1297 height 774
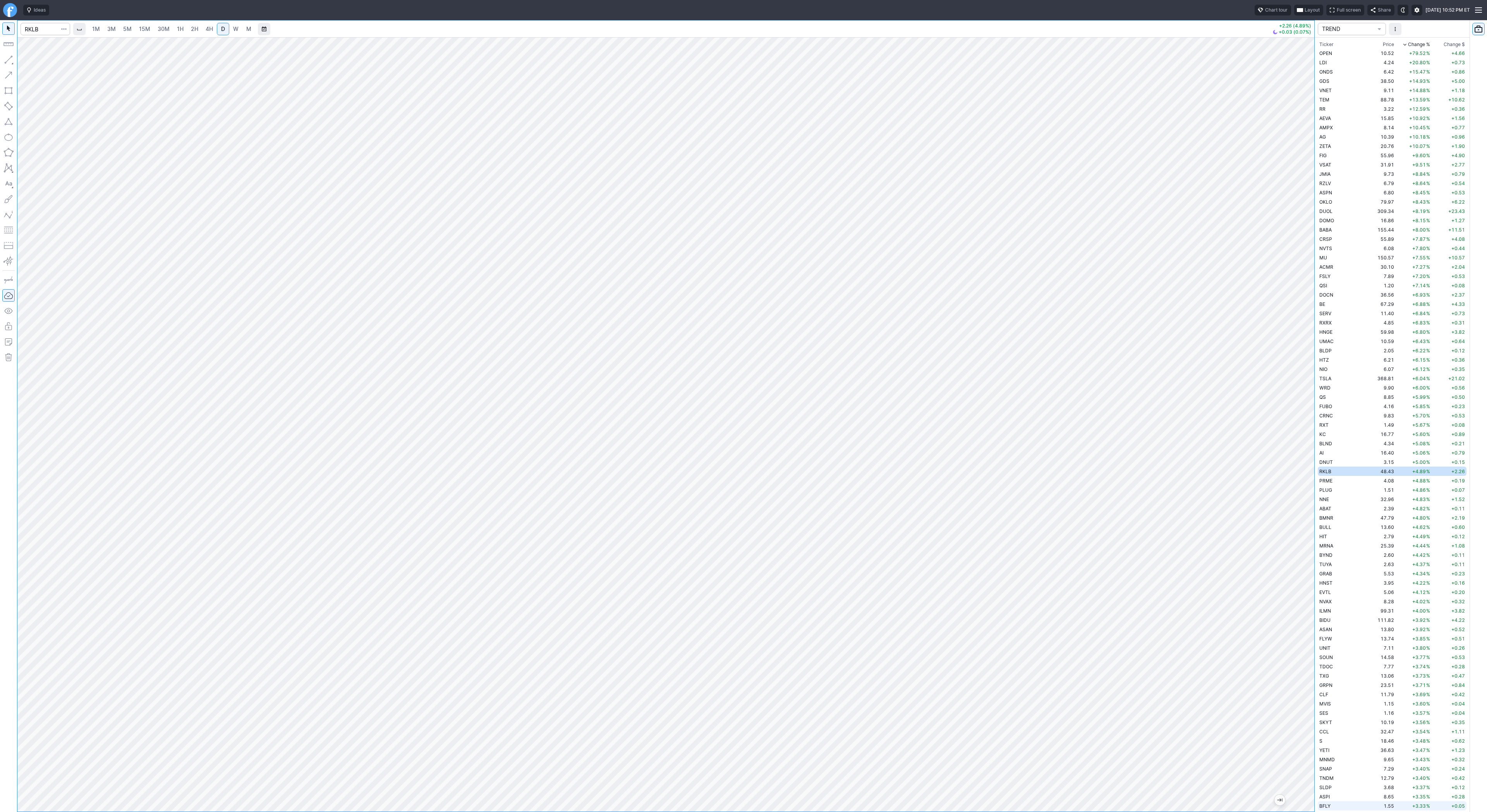
click at [1381, 807] on div "1M 3M 5M 15M 30M 1H 2H 4H D W M +2.26 (4.89%) +0.03 (0.07%) TREND Ticker Price …" at bounding box center [744, 416] width 1487 height 792
click at [1305, 789] on div at bounding box center [666, 424] width 1297 height 774
drag, startPoint x: 39, startPoint y: 62, endPoint x: 56, endPoint y: 82, distance: 26.2
click at [39, 62] on span "Line" at bounding box center [45, 61] width 31 height 8
click at [8, 63] on button "button" at bounding box center [8, 59] width 12 height 12
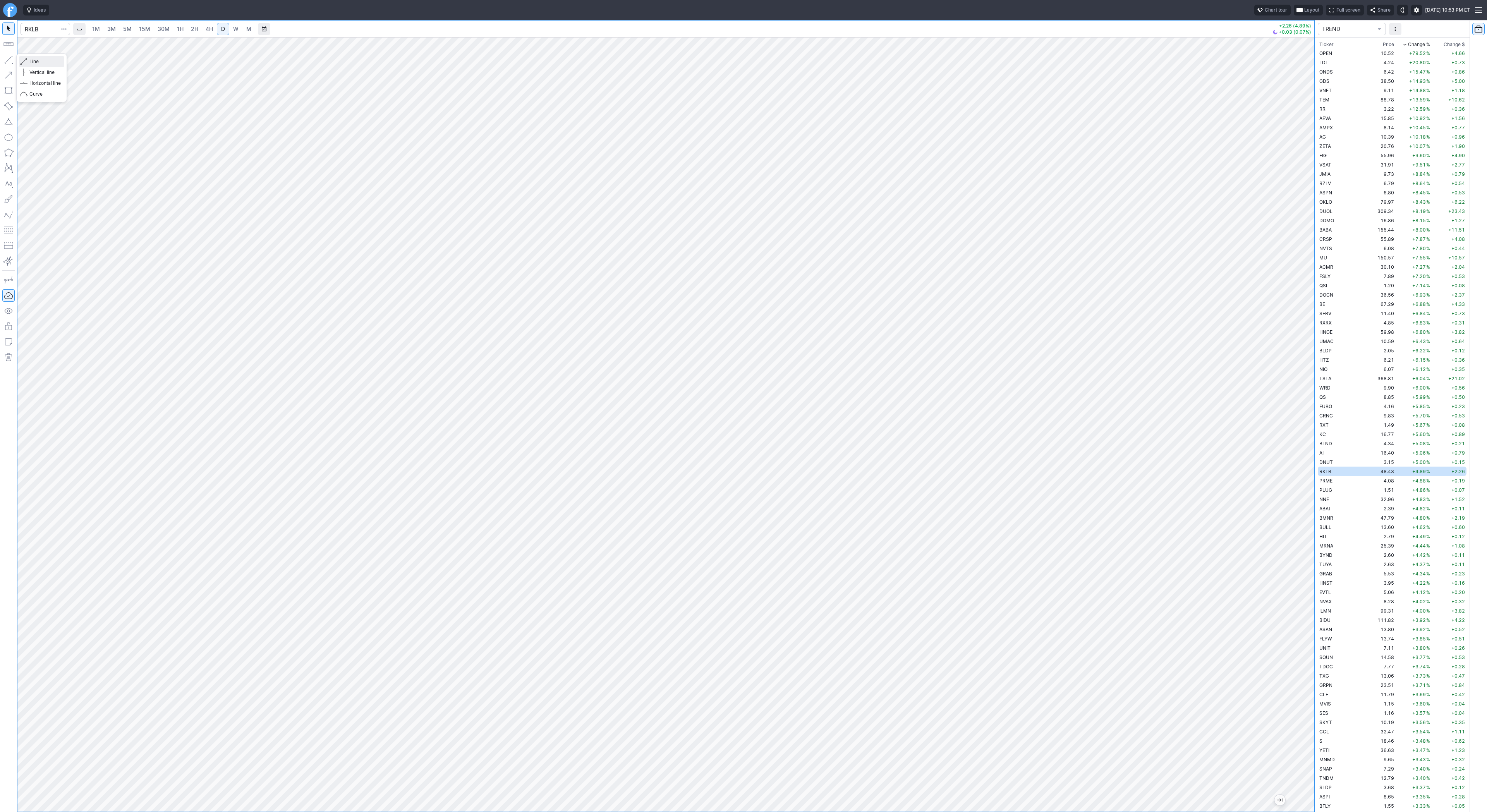
click at [31, 63] on span "Line" at bounding box center [45, 61] width 31 height 8
drag, startPoint x: 28, startPoint y: 60, endPoint x: 59, endPoint y: 81, distance: 37.4
click at [29, 61] on button "Line" at bounding box center [42, 61] width 45 height 11
click at [28, 58] on button "Line" at bounding box center [42, 61] width 45 height 11
click at [39, 64] on span "Line" at bounding box center [45, 61] width 31 height 8
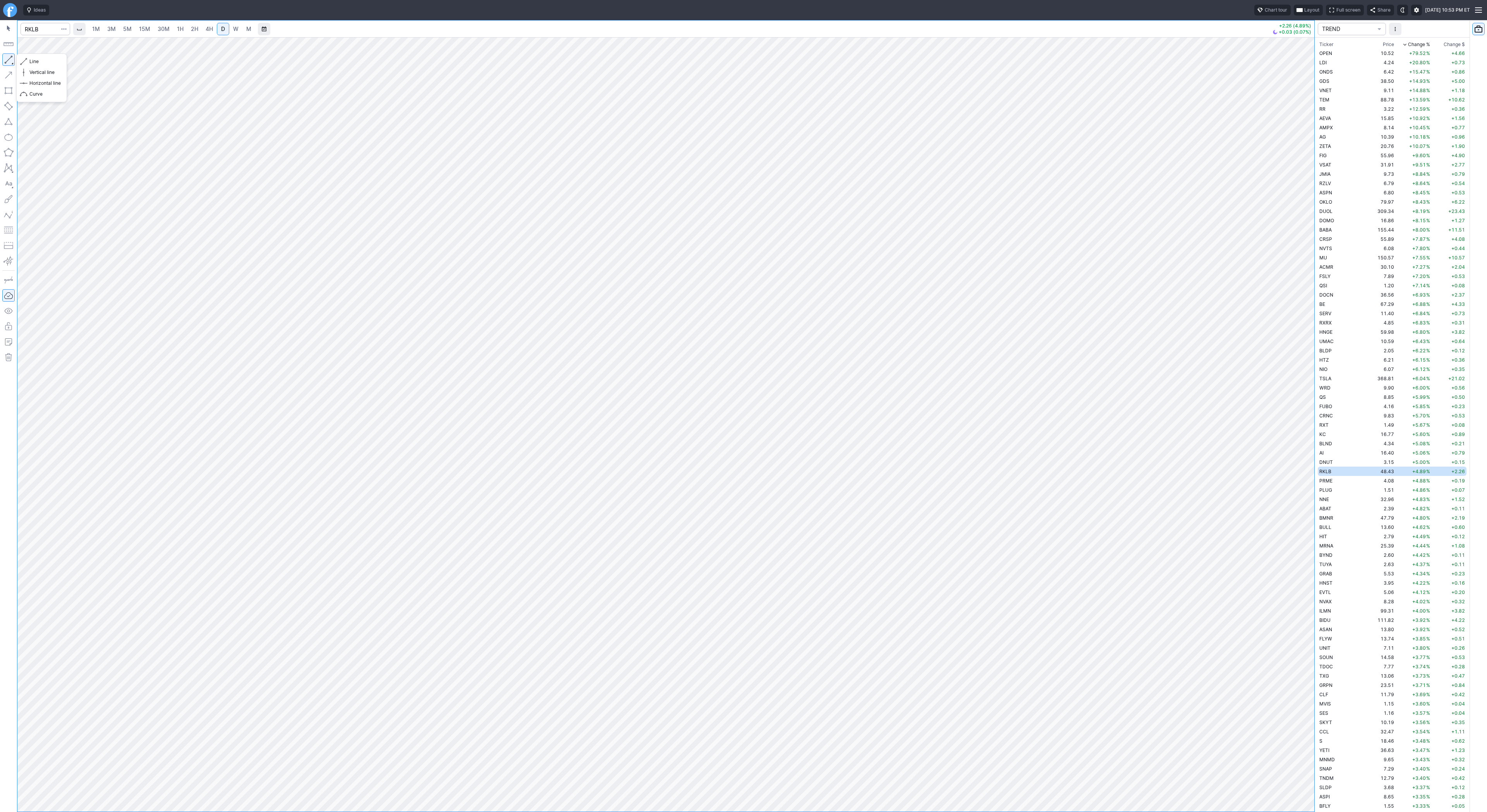
click at [9, 59] on button "button" at bounding box center [8, 59] width 12 height 12
click at [11, 58] on button "button" at bounding box center [8, 59] width 12 height 12
click at [27, 59] on button "Line" at bounding box center [42, 61] width 45 height 11
click at [5, 59] on button "button" at bounding box center [8, 59] width 12 height 12
click at [32, 59] on span "Line" at bounding box center [45, 61] width 31 height 8
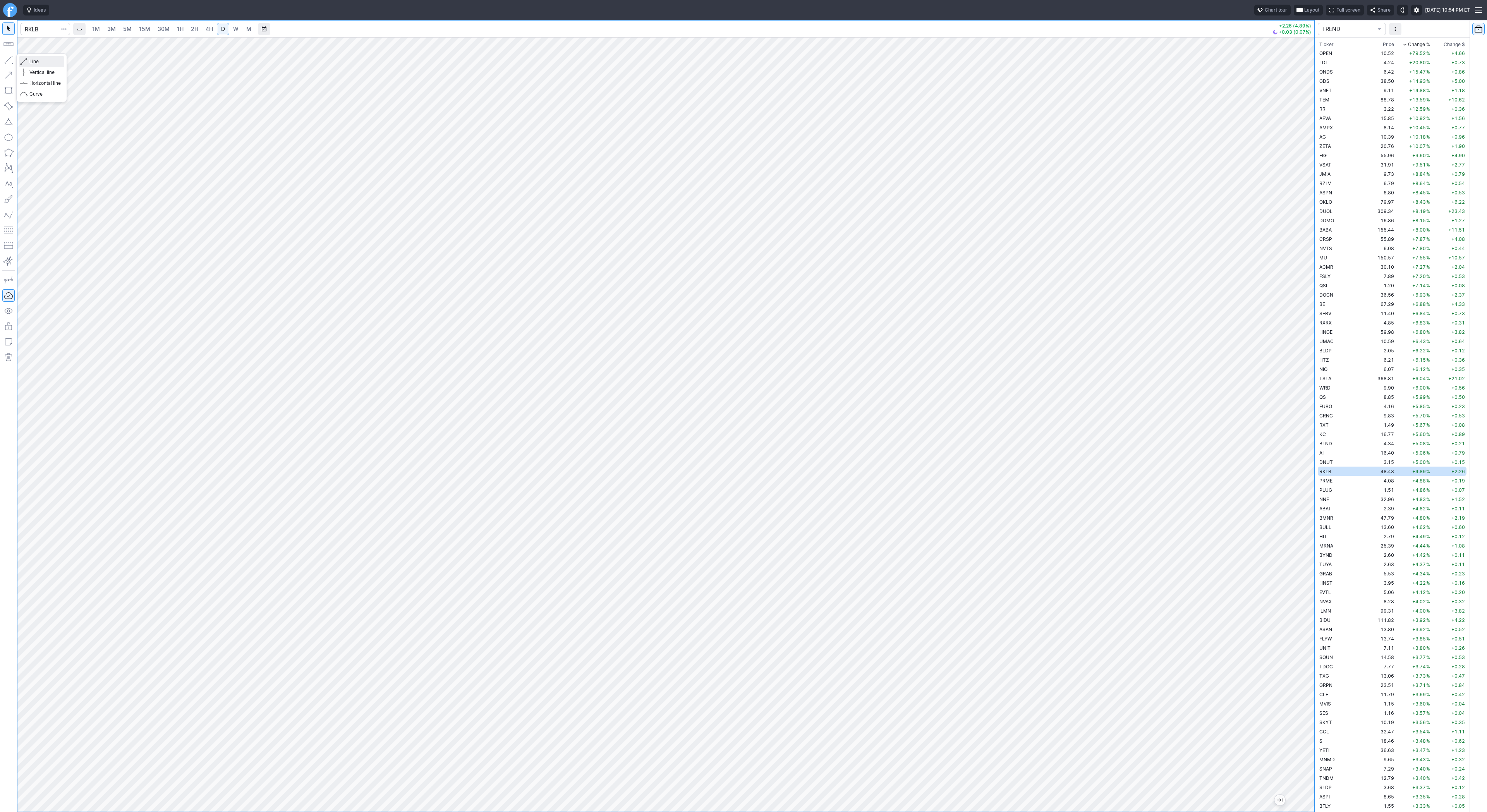
click at [30, 61] on span "Line" at bounding box center [45, 61] width 31 height 8
click at [776, 441] on span "Close" at bounding box center [782, 440] width 12 height 8
click at [43, 64] on span "Line" at bounding box center [45, 61] width 31 height 8
click at [43, 61] on span "Line" at bounding box center [45, 61] width 31 height 8
click at [29, 59] on span "Line" at bounding box center [45, 61] width 31 height 8
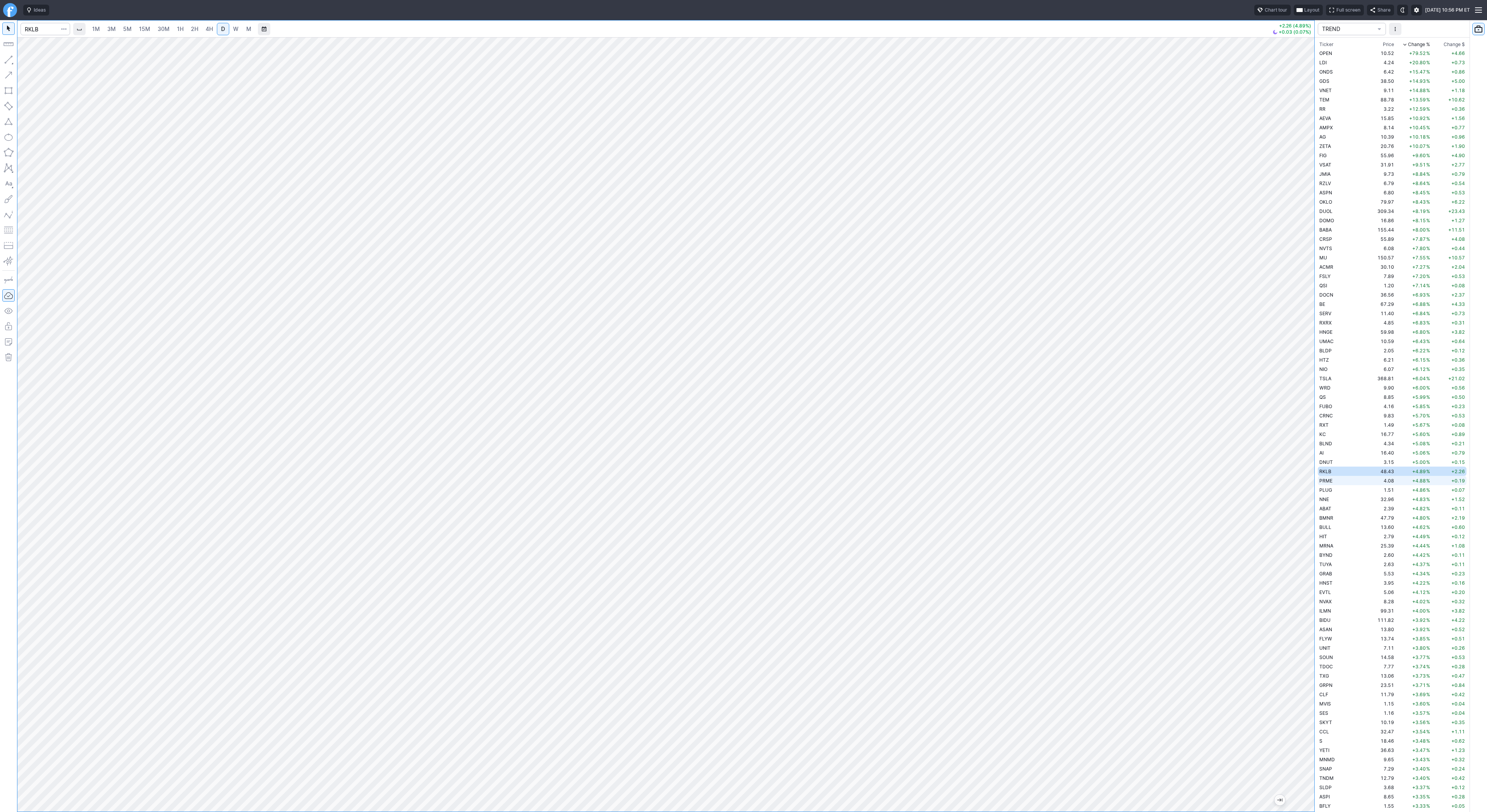
click at [1335, 478] on td "PRME" at bounding box center [1342, 480] width 49 height 9
click at [42, 63] on span "Line" at bounding box center [45, 61] width 31 height 8
click at [14, 61] on button "button" at bounding box center [8, 59] width 12 height 12
click at [7, 63] on button "button" at bounding box center [8, 59] width 12 height 12
drag, startPoint x: 31, startPoint y: 59, endPoint x: 44, endPoint y: 70, distance: 17.0
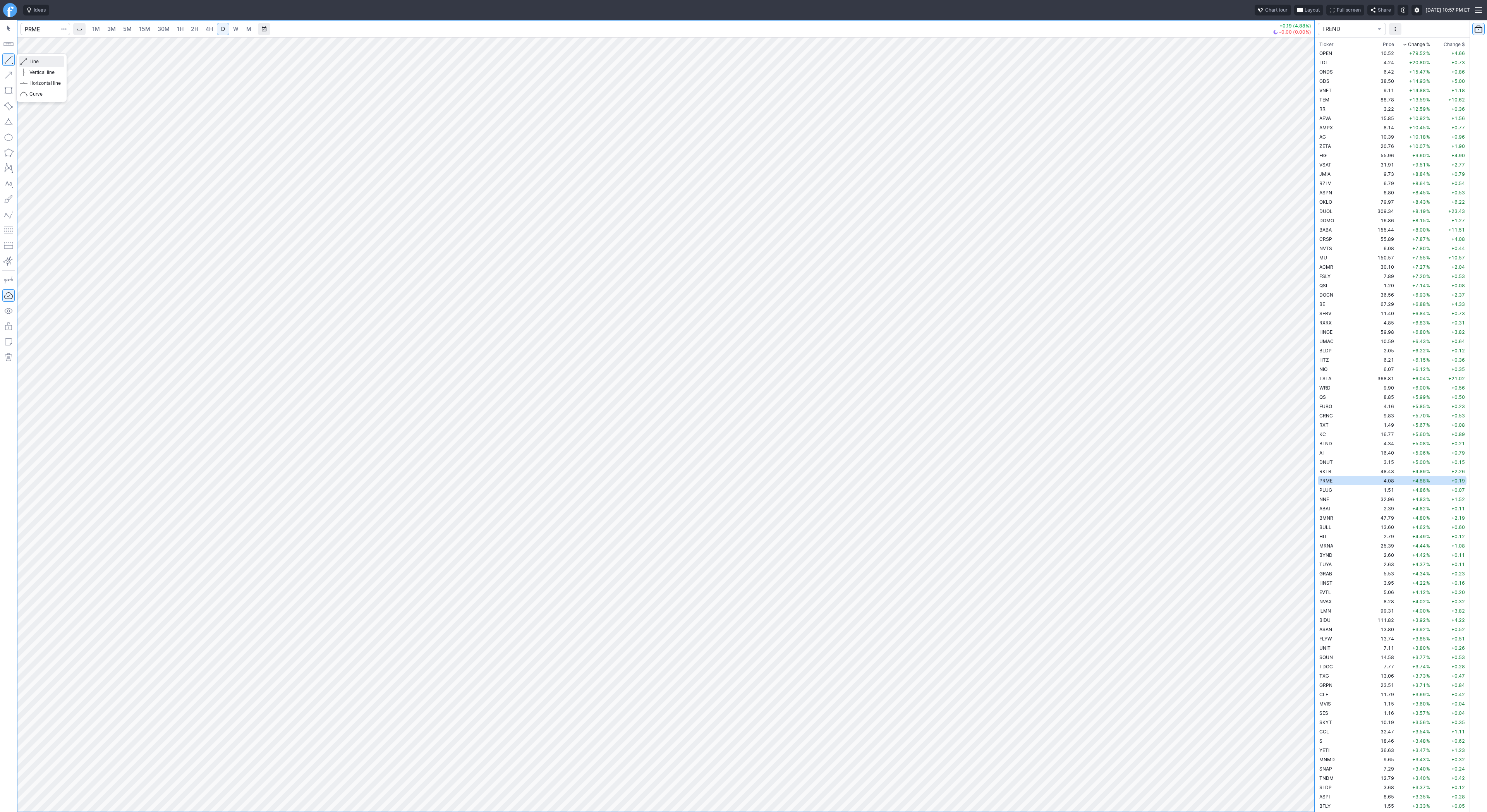
click at [31, 59] on span "Line" at bounding box center [45, 61] width 31 height 8
click at [42, 64] on span "Line" at bounding box center [45, 61] width 31 height 8
click at [1335, 488] on td "PLUG" at bounding box center [1342, 490] width 49 height 9
click at [50, 65] on span "Line" at bounding box center [45, 61] width 31 height 8
click at [9, 58] on button "button" at bounding box center [8, 59] width 12 height 12
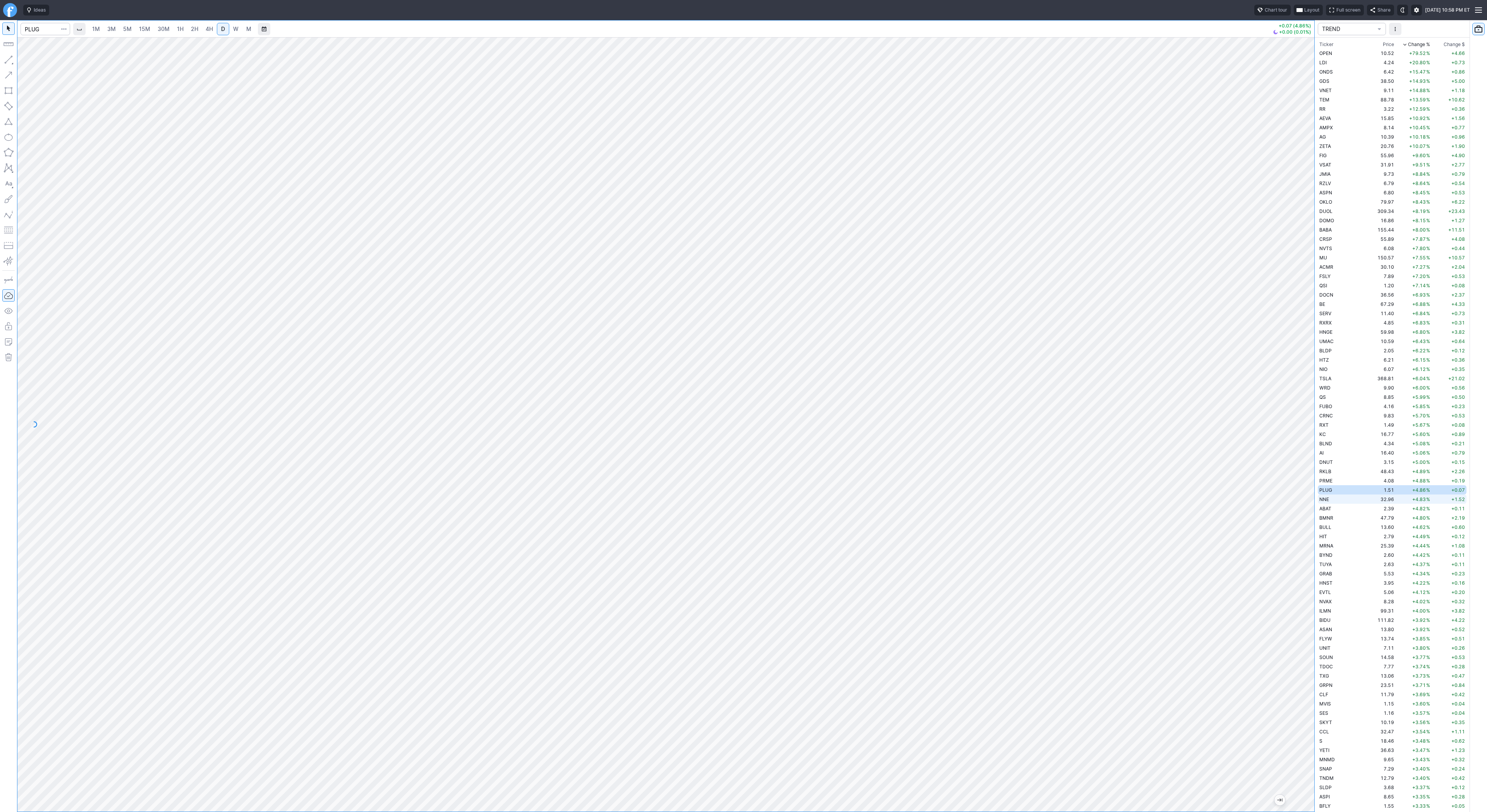
click at [1338, 500] on td "NNE" at bounding box center [1342, 499] width 49 height 9
click at [1337, 512] on td "ABAT" at bounding box center [1342, 508] width 49 height 9
click at [1338, 517] on td "BMNR" at bounding box center [1342, 518] width 49 height 9
click at [1343, 538] on td "HIT" at bounding box center [1342, 536] width 49 height 9
click at [1339, 627] on td "ASAN" at bounding box center [1342, 629] width 49 height 9
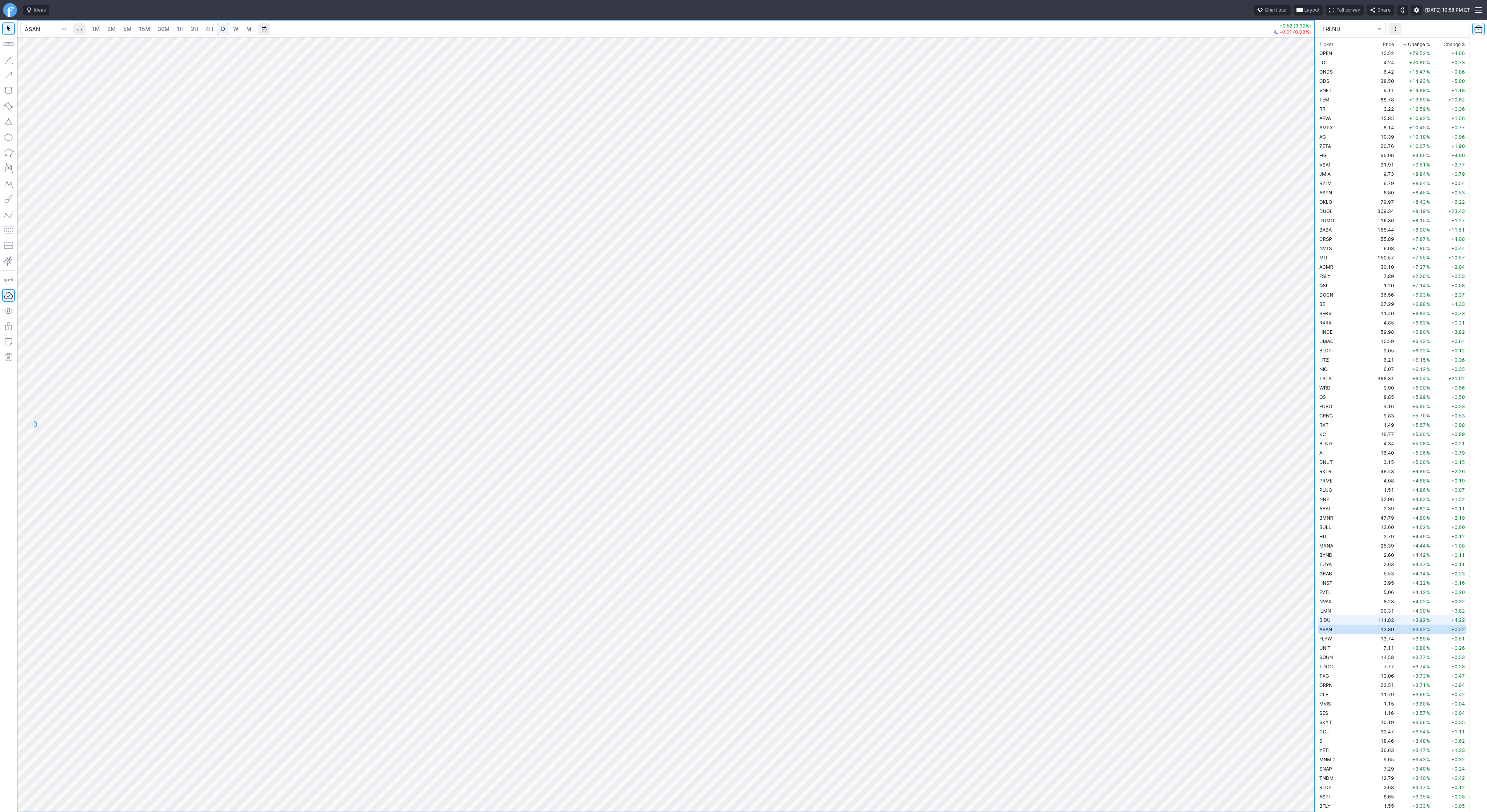
click at [1340, 620] on td "BIDU" at bounding box center [1342, 620] width 49 height 9
click at [242, 31] on link "M" at bounding box center [248, 29] width 12 height 12
click at [233, 30] on span "W" at bounding box center [236, 28] width 5 height 6
click at [222, 29] on span "D" at bounding box center [223, 28] width 4 height 6
click at [34, 62] on span "Line" at bounding box center [45, 61] width 31 height 8
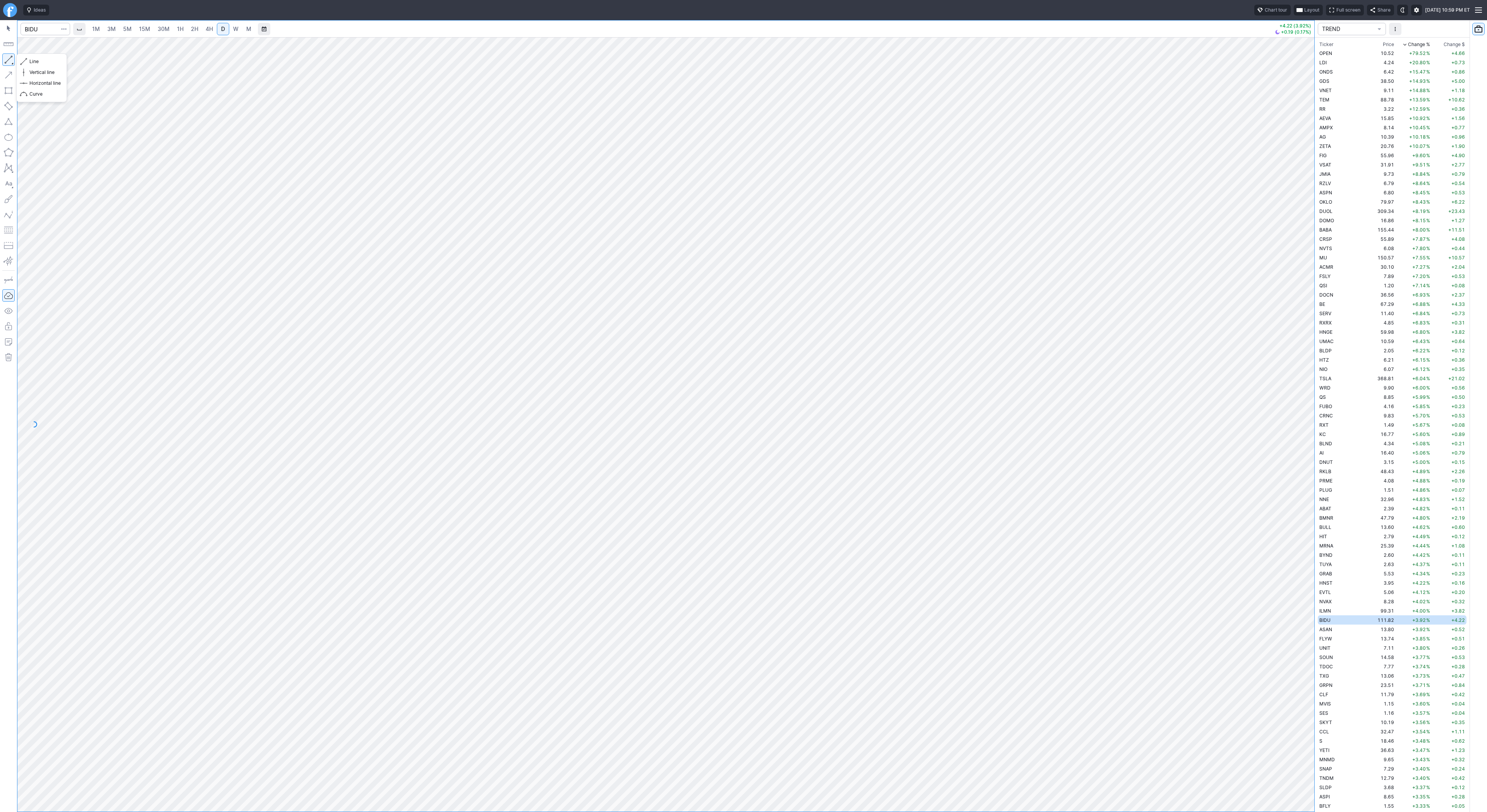
click at [12, 59] on button "button" at bounding box center [8, 59] width 12 height 12
click at [7, 59] on button "button" at bounding box center [8, 59] width 12 height 12
click at [35, 62] on span "Line" at bounding box center [45, 61] width 31 height 8
click at [30, 59] on span "Line" at bounding box center [45, 61] width 31 height 8
click at [47, 59] on span "Line" at bounding box center [45, 61] width 31 height 8
